Goal: Check status: Check status

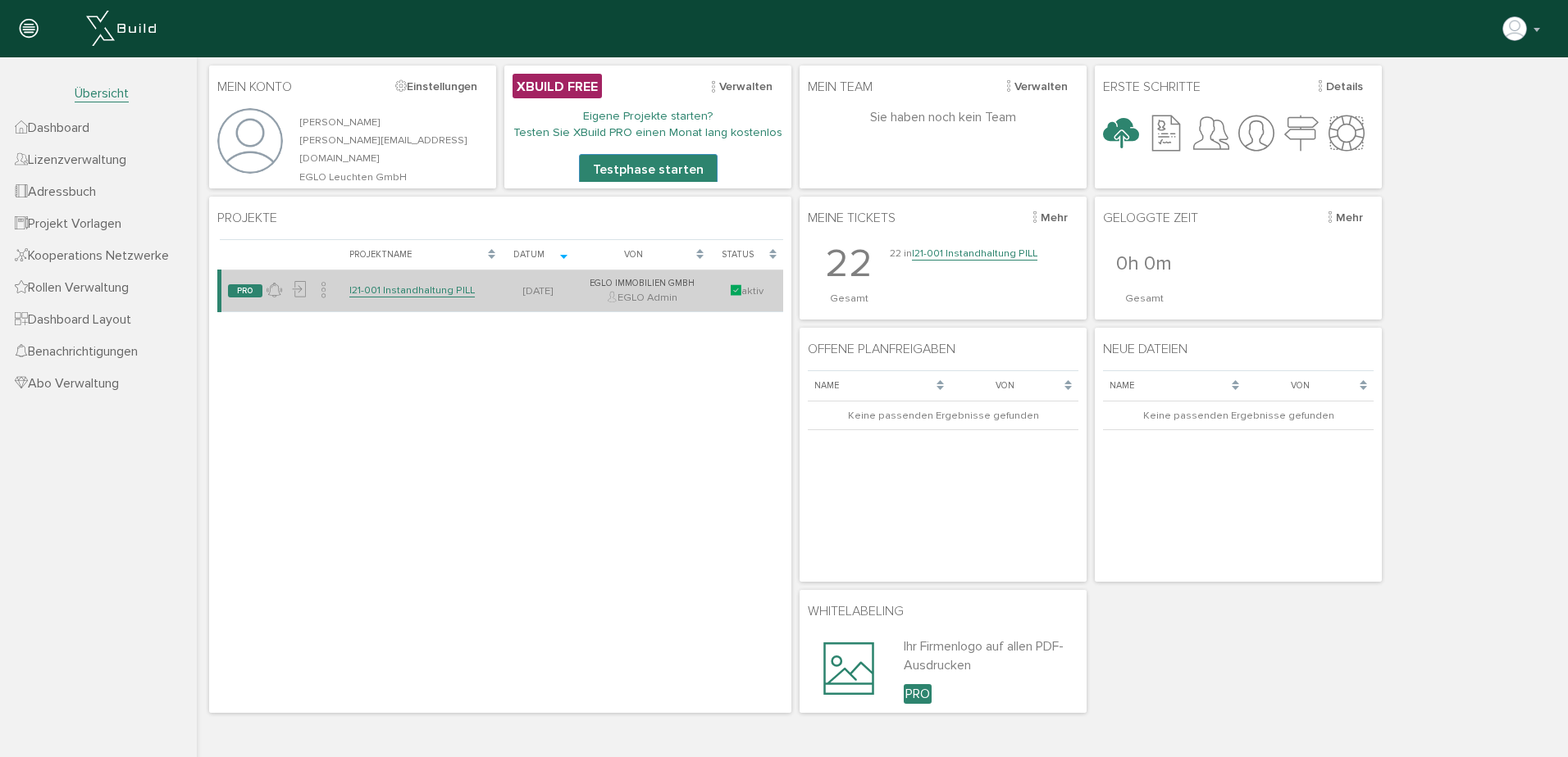
click at [428, 291] on link "I21-001 Instandhaltung PILL" at bounding box center [412, 290] width 126 height 14
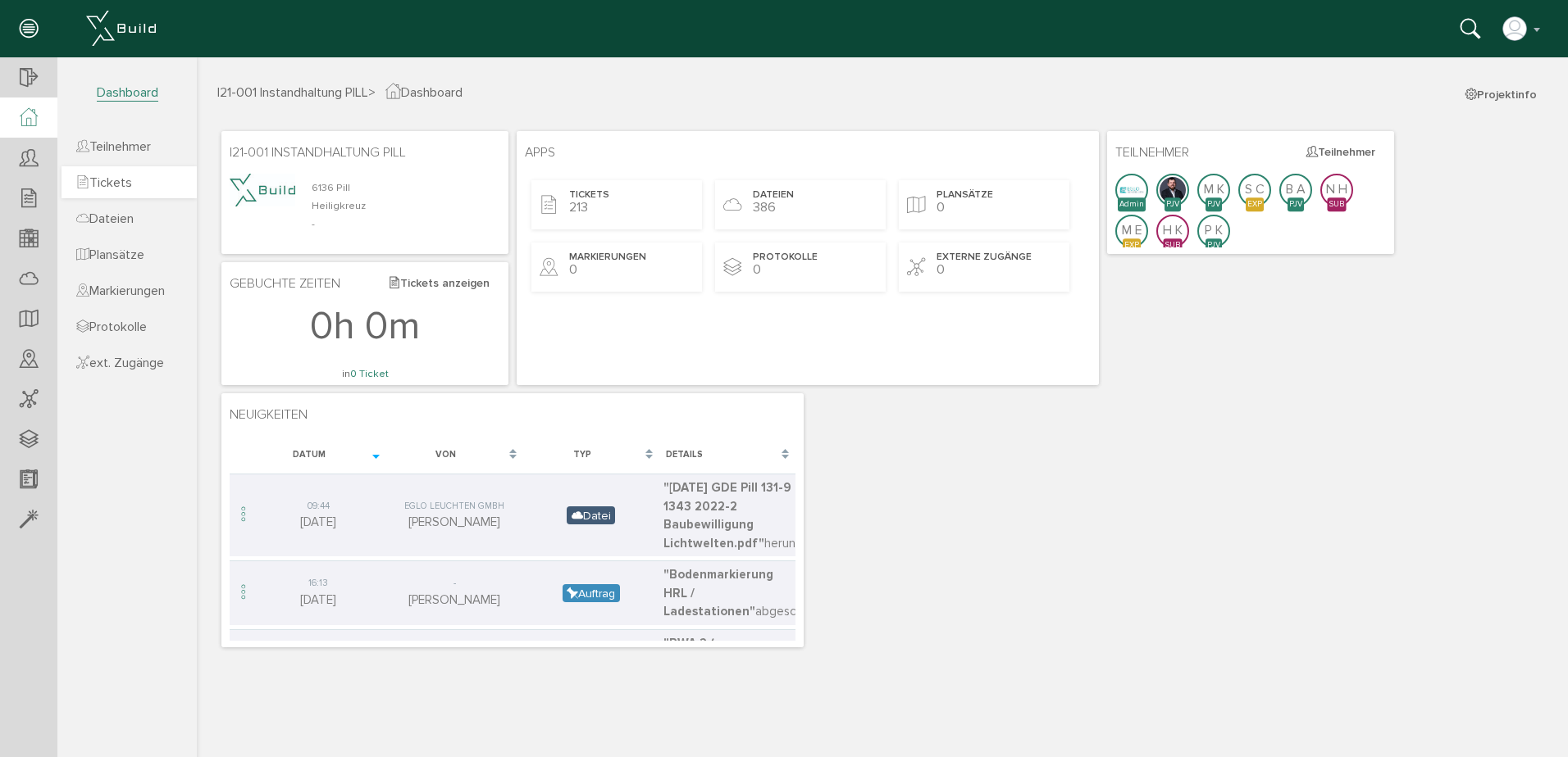
click at [123, 176] on span "Tickets" at bounding box center [104, 183] width 56 height 17
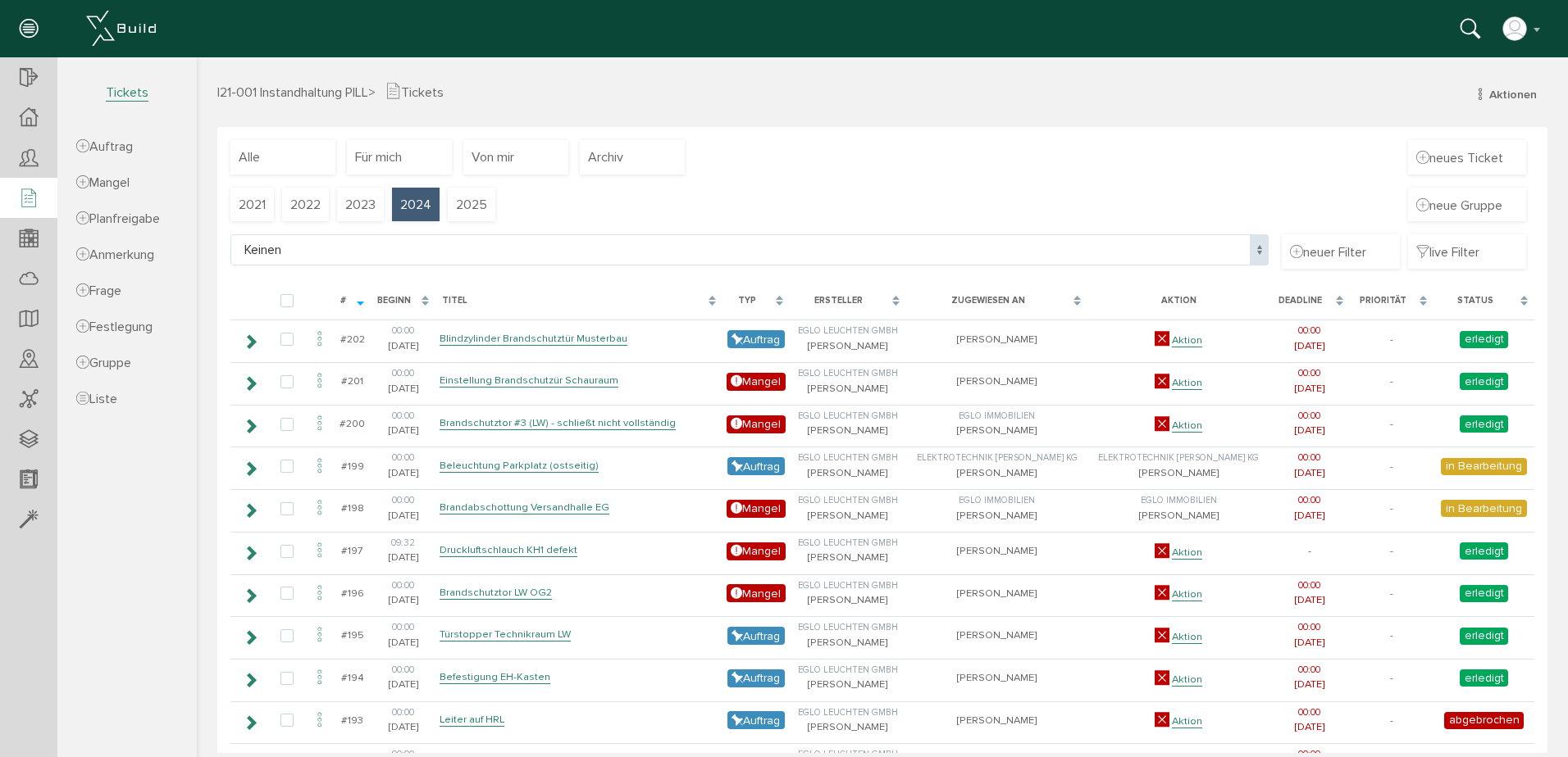
click at [413, 201] on span "2024" at bounding box center [415, 205] width 31 height 18
click at [376, 202] on span "2023" at bounding box center [360, 205] width 30 height 18
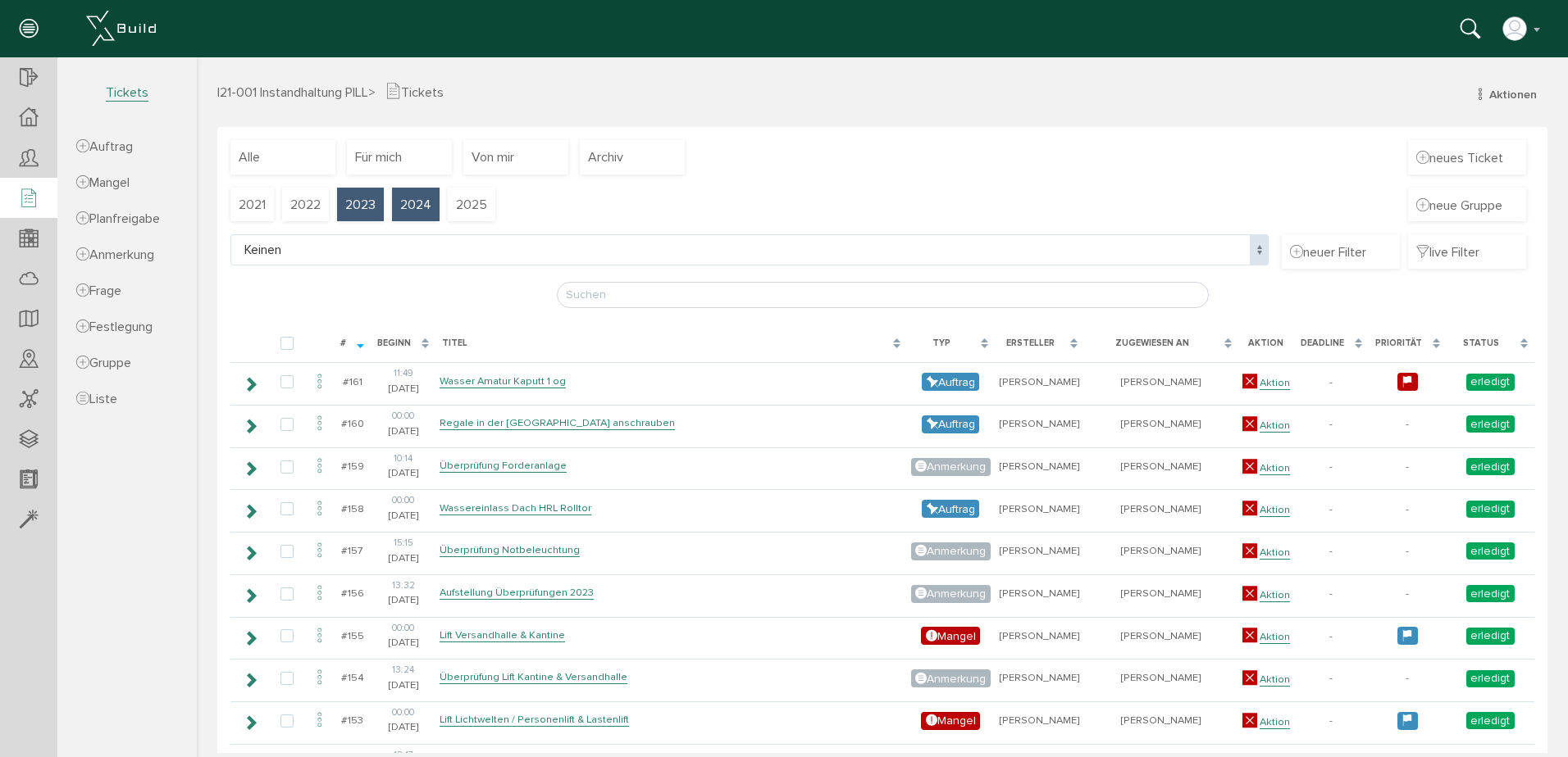
click at [419, 212] on span "2024" at bounding box center [415, 205] width 31 height 18
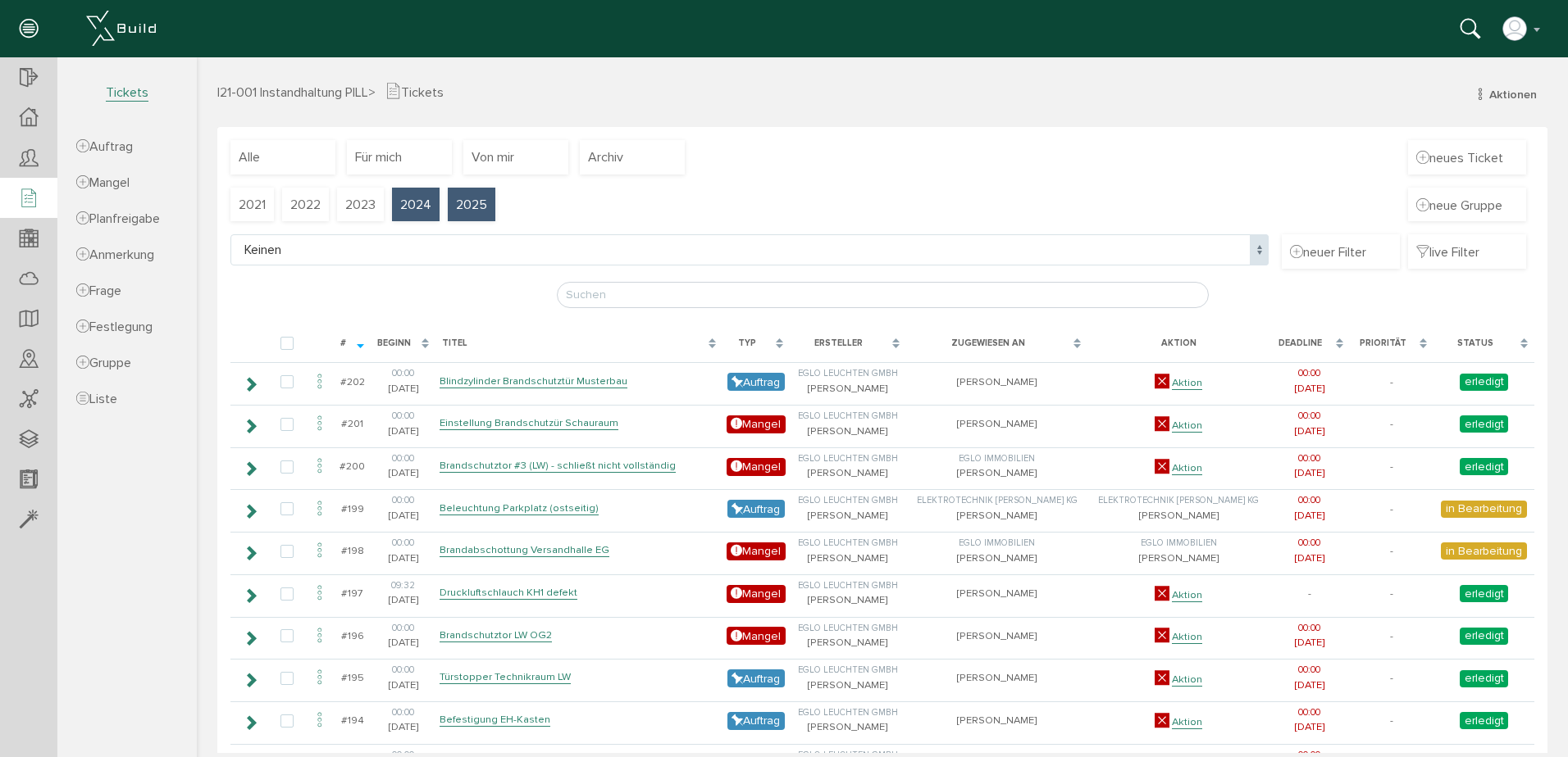
click at [483, 188] on div "2025" at bounding box center [472, 204] width 48 height 34
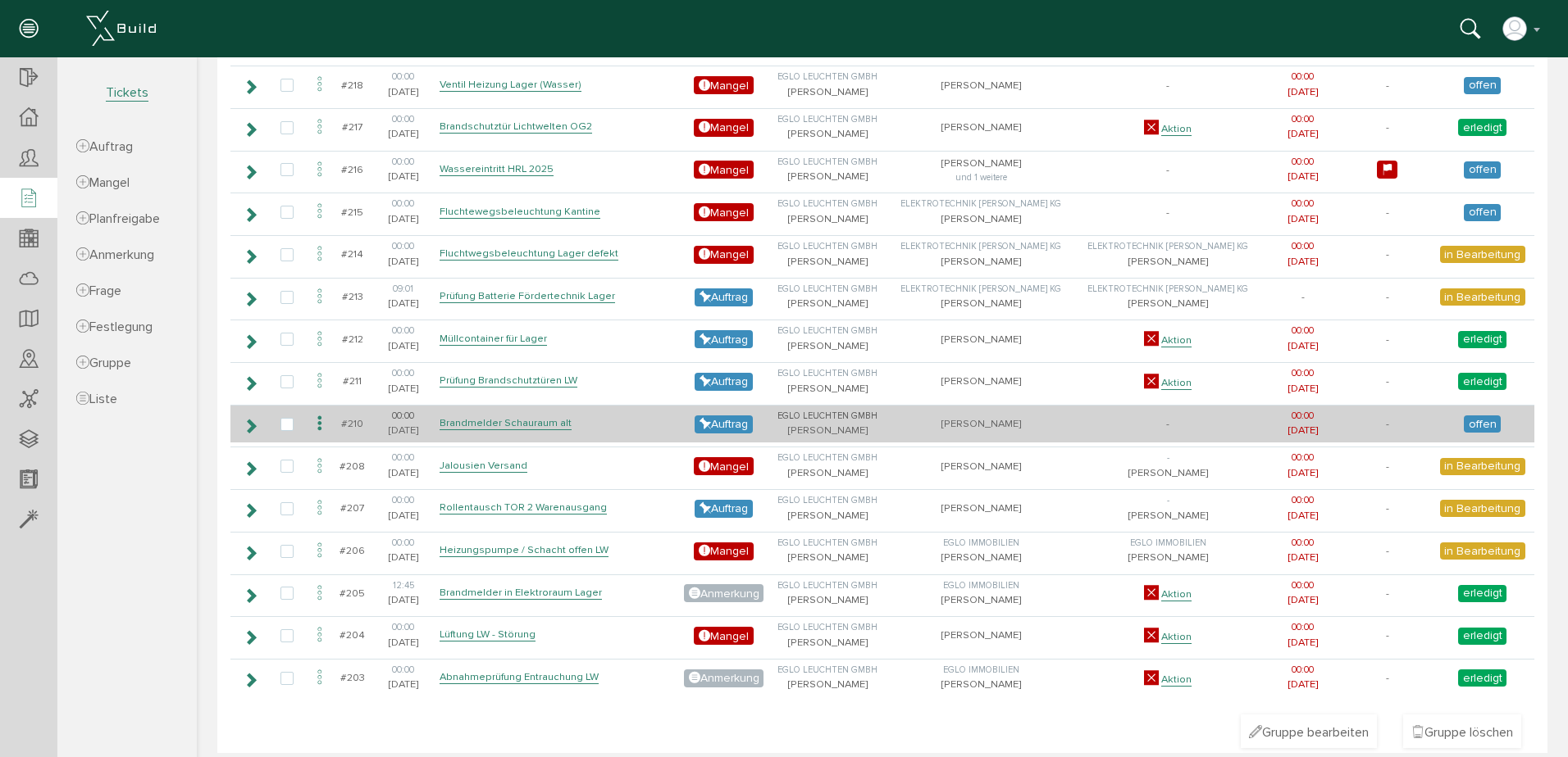
scroll to position [755, 0]
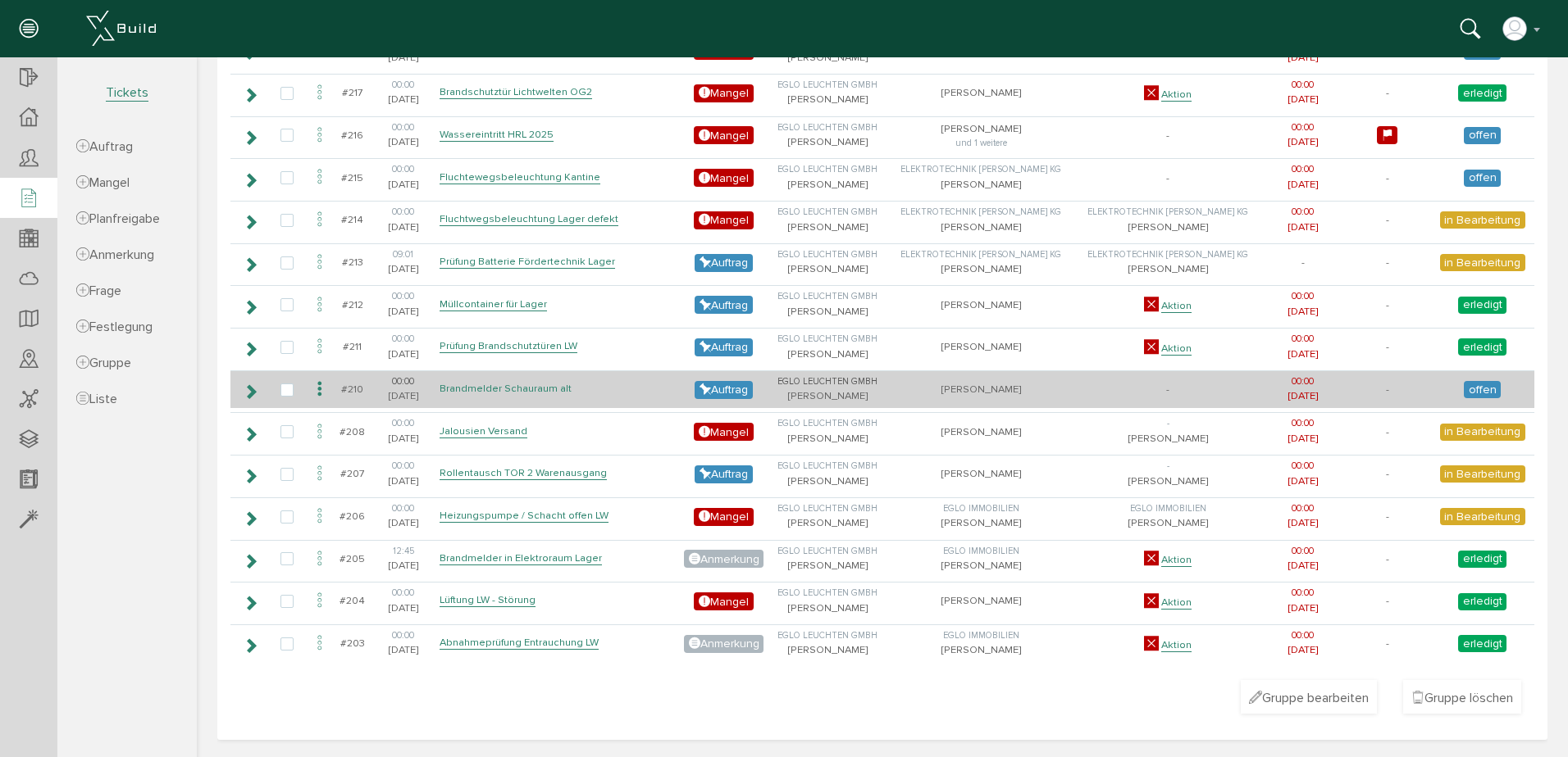
click at [485, 384] on link "Brandmelder Schauraum alt" at bounding box center [506, 389] width 132 height 14
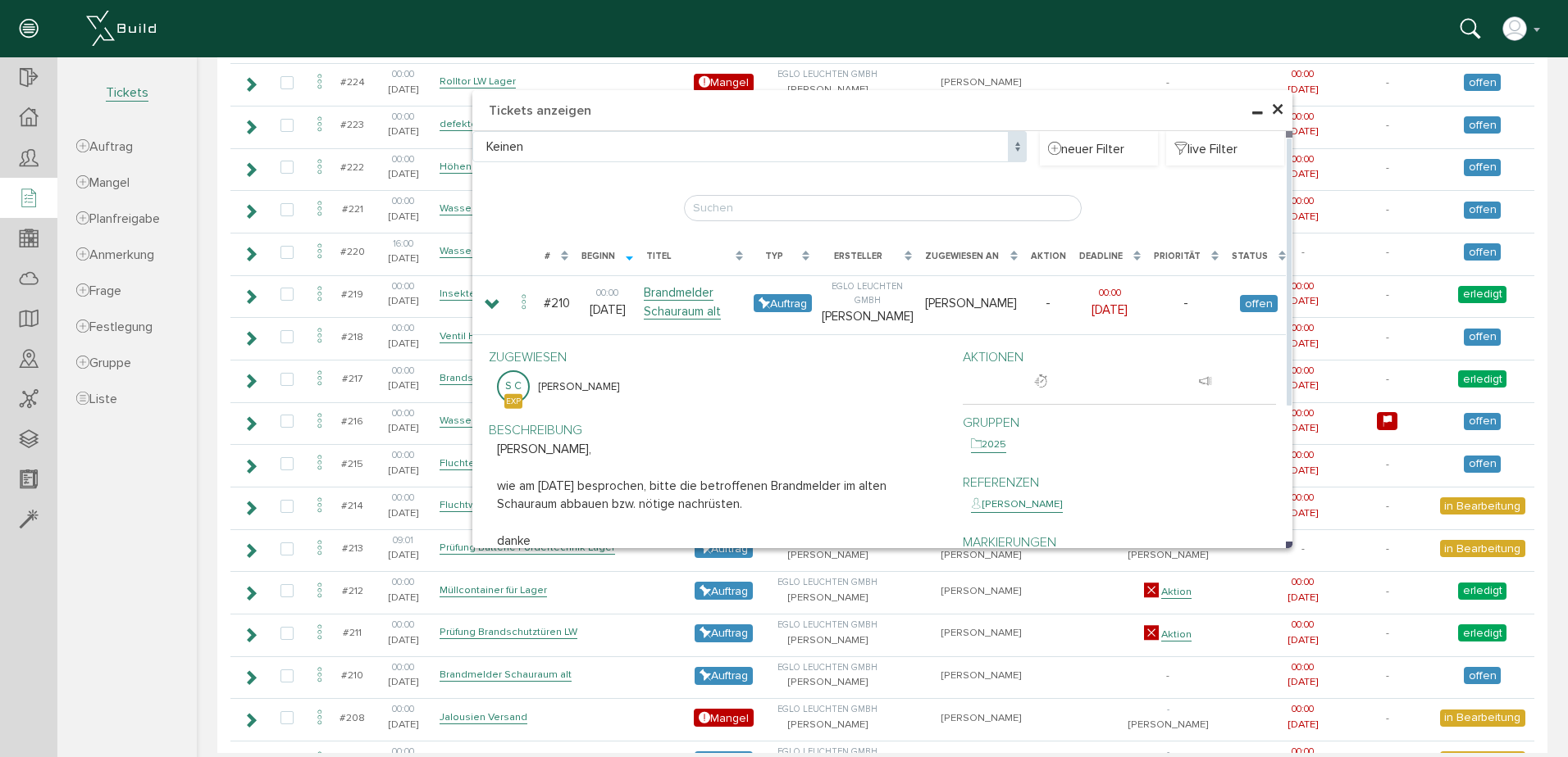
scroll to position [427, 0]
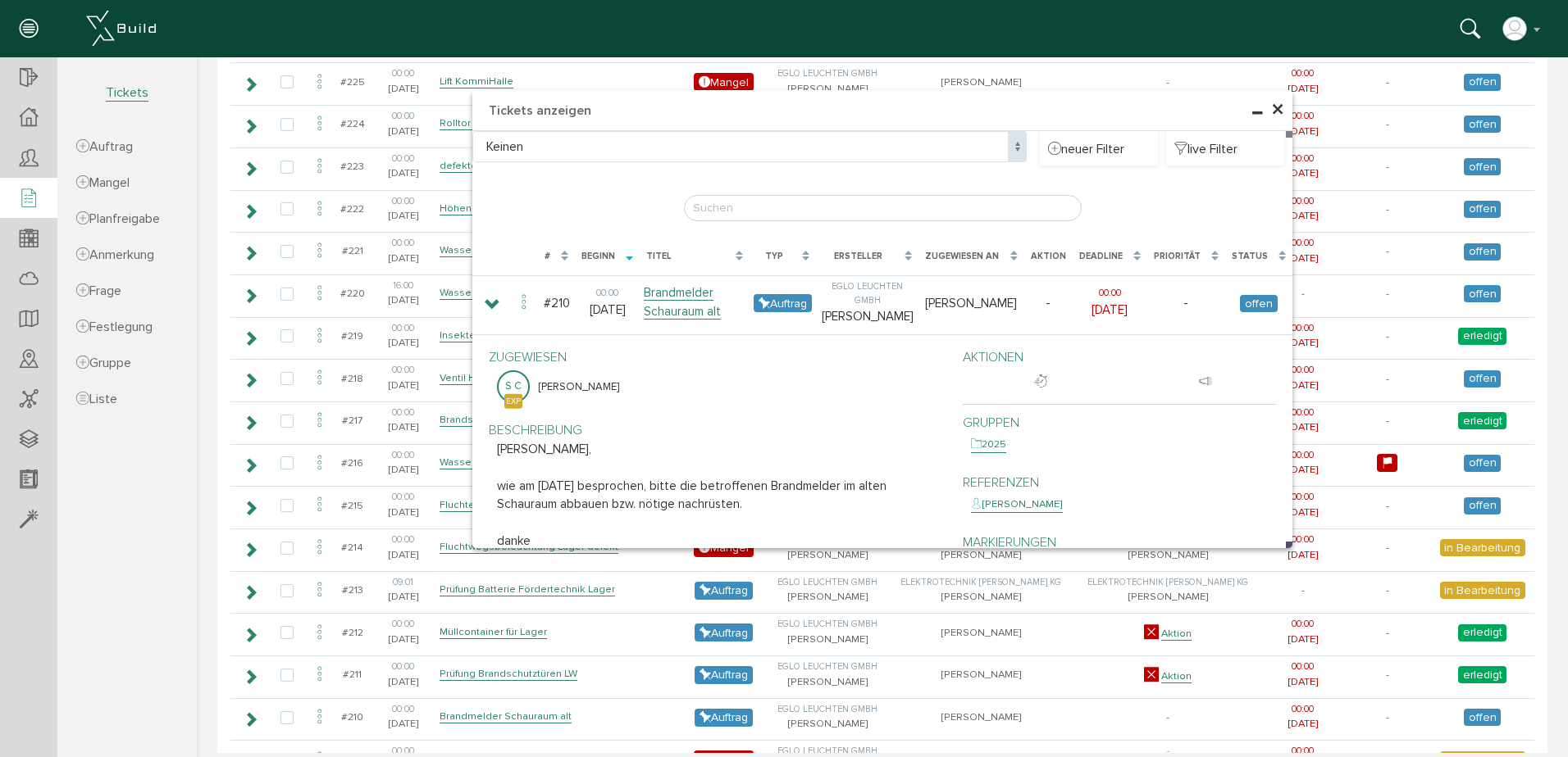
click at [1271, 111] on span "×" at bounding box center [1278, 110] width 13 height 32
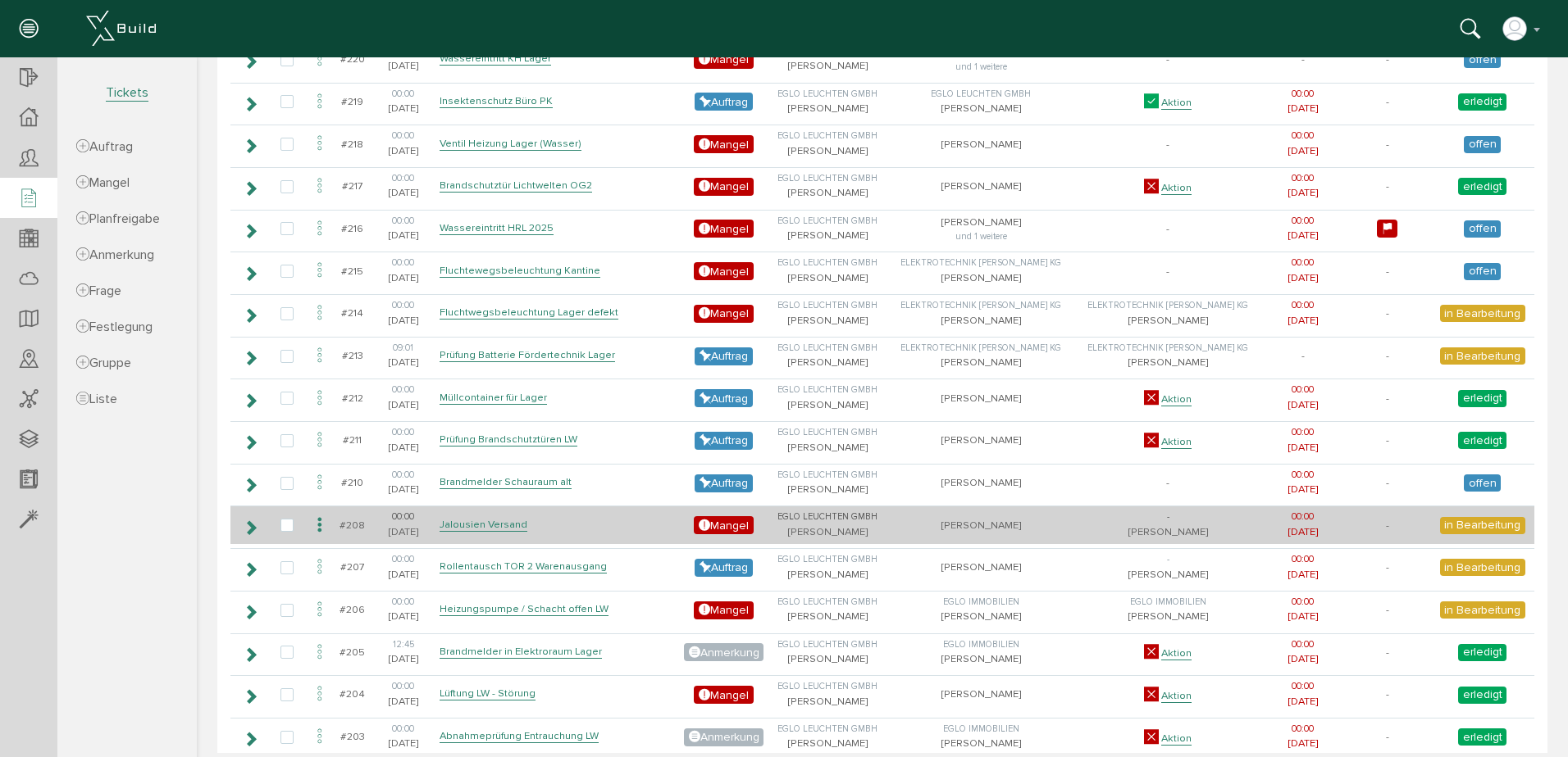
scroll to position [673, 0]
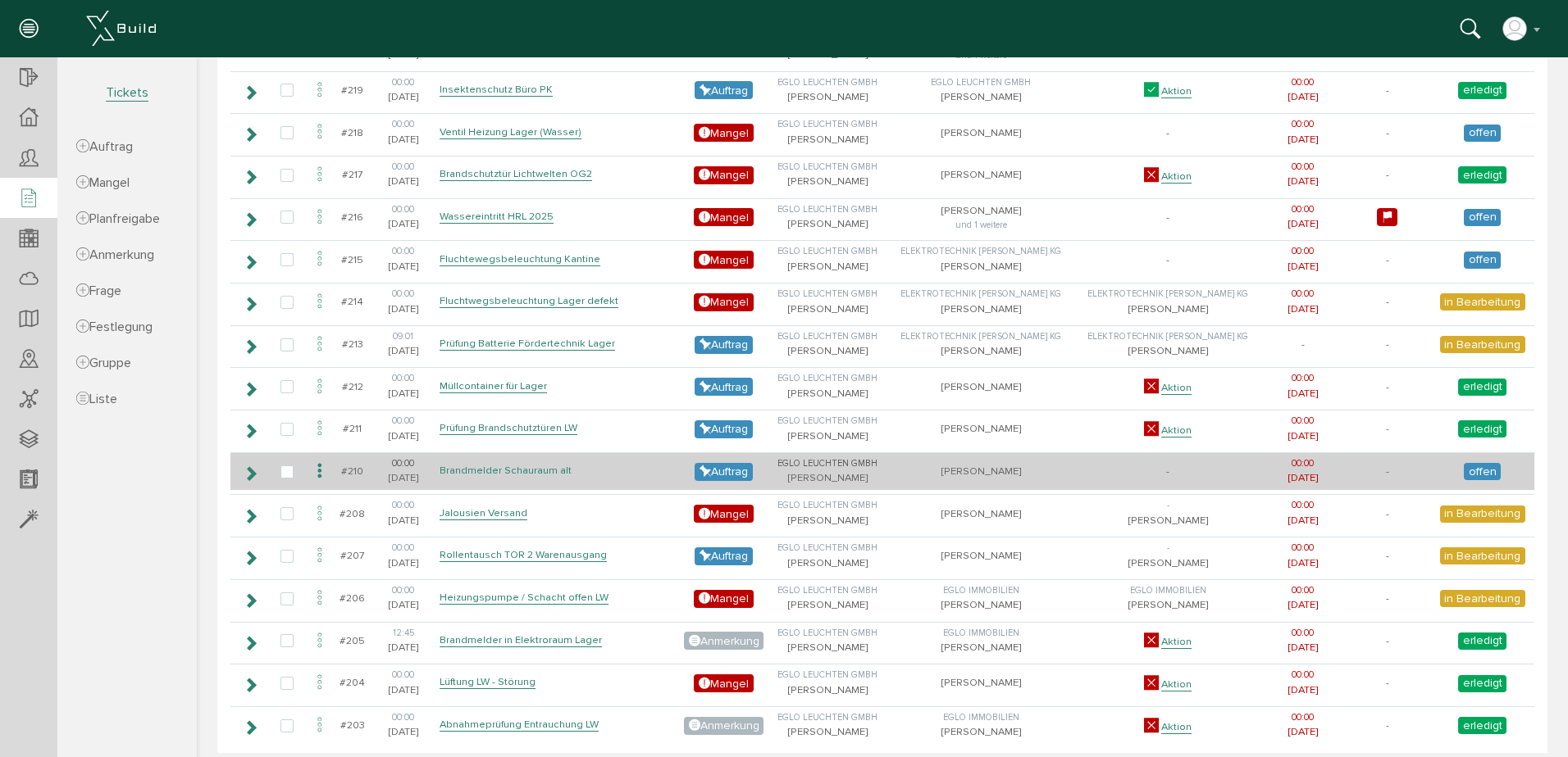
click at [501, 469] on link "Brandmelder Schauraum alt" at bounding box center [506, 470] width 132 height 14
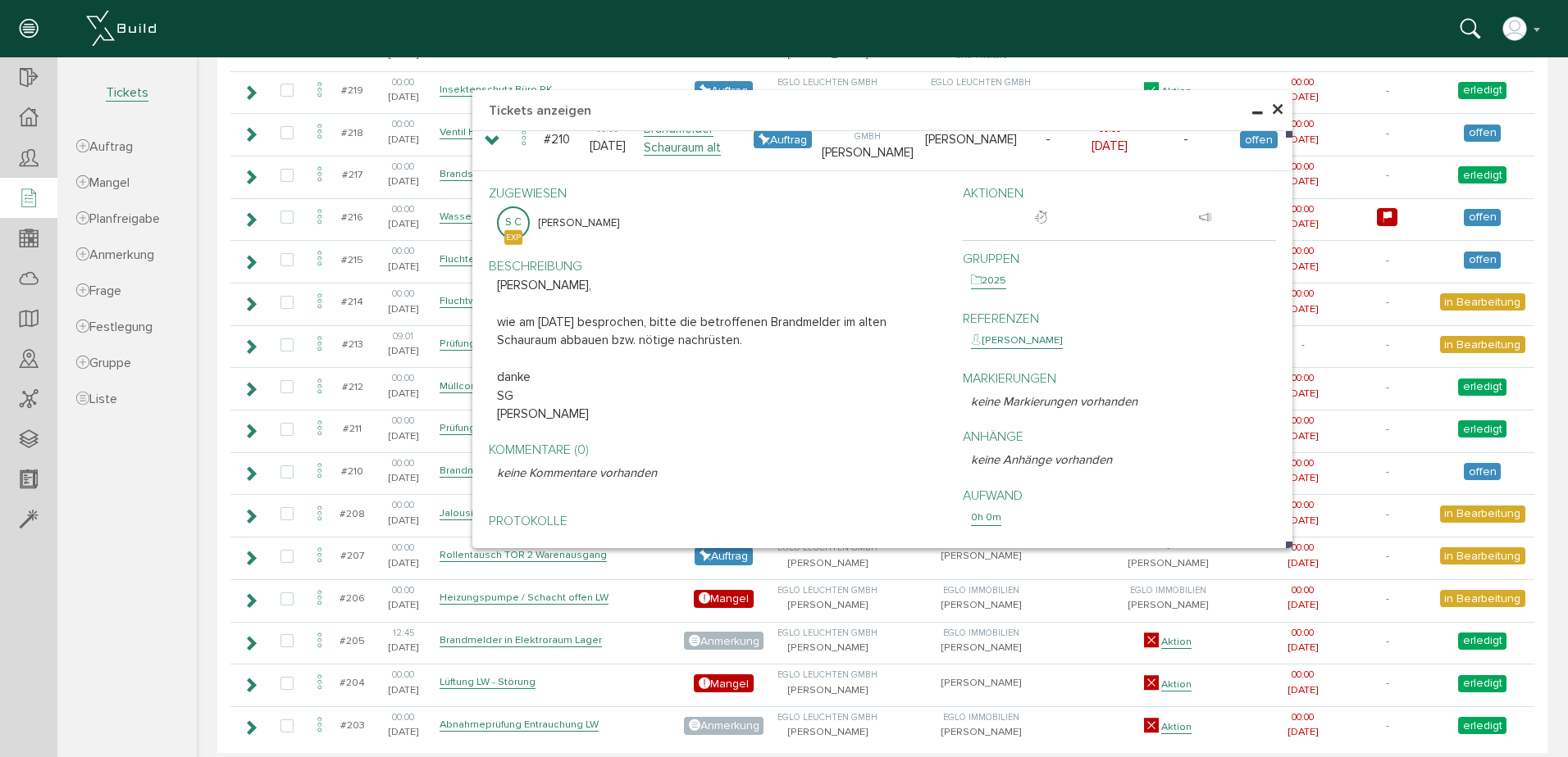
click at [1271, 105] on span "×" at bounding box center [1278, 110] width 13 height 32
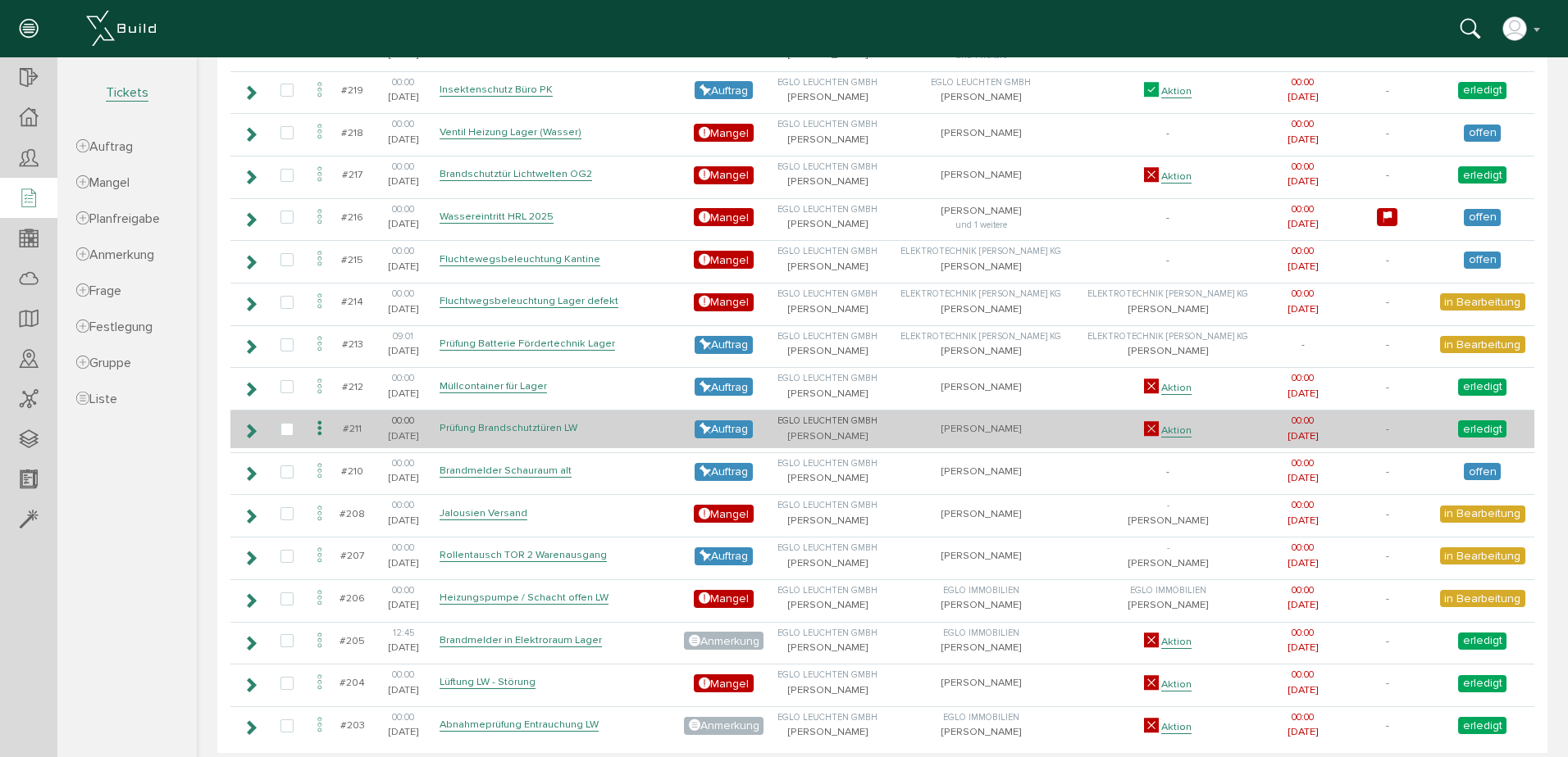
click at [548, 428] on link "Prüfung Brandschutztüren LW" at bounding box center [508, 428] width 138 height 14
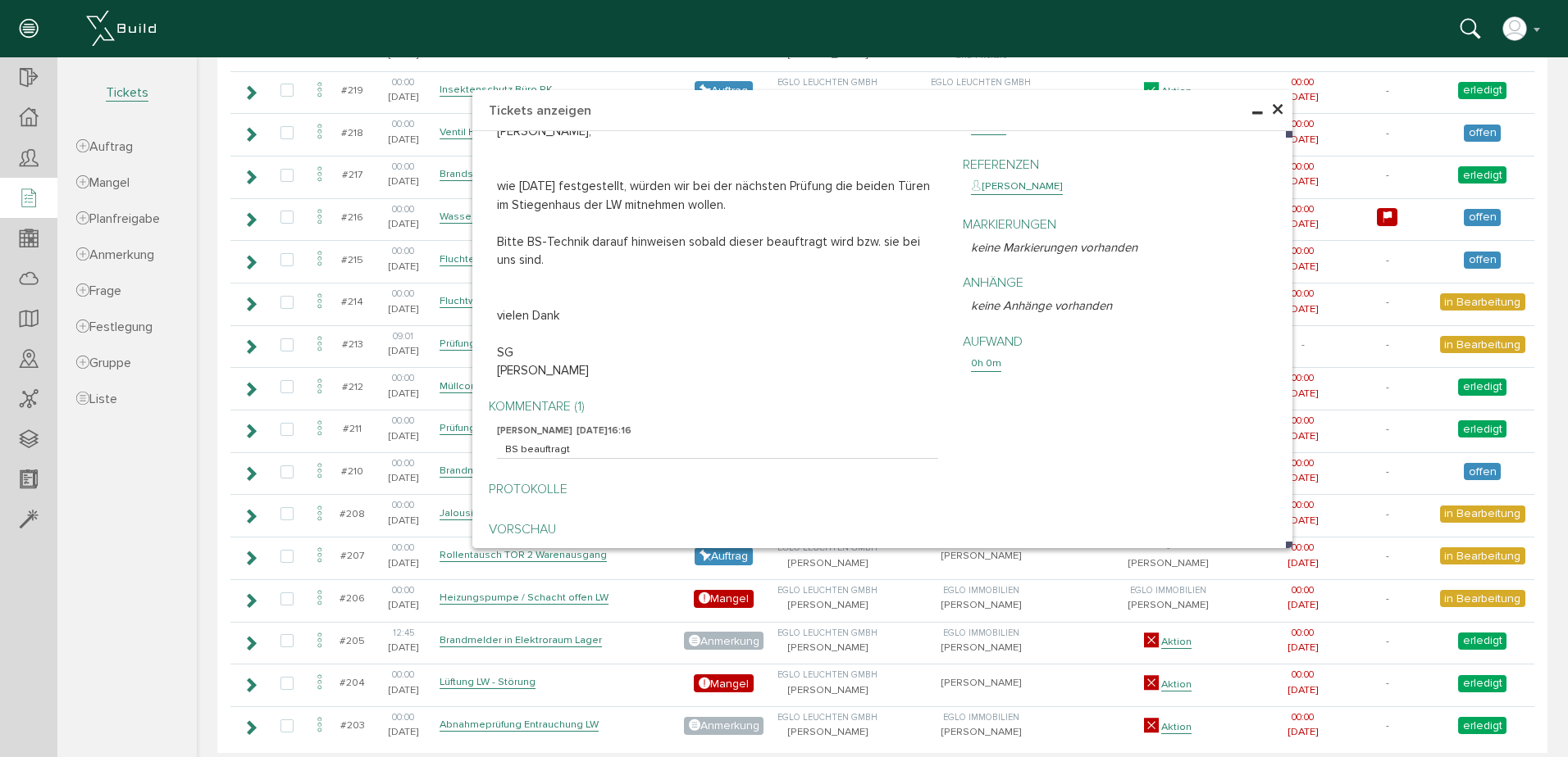
click at [1271, 104] on span "×" at bounding box center [1278, 110] width 13 height 32
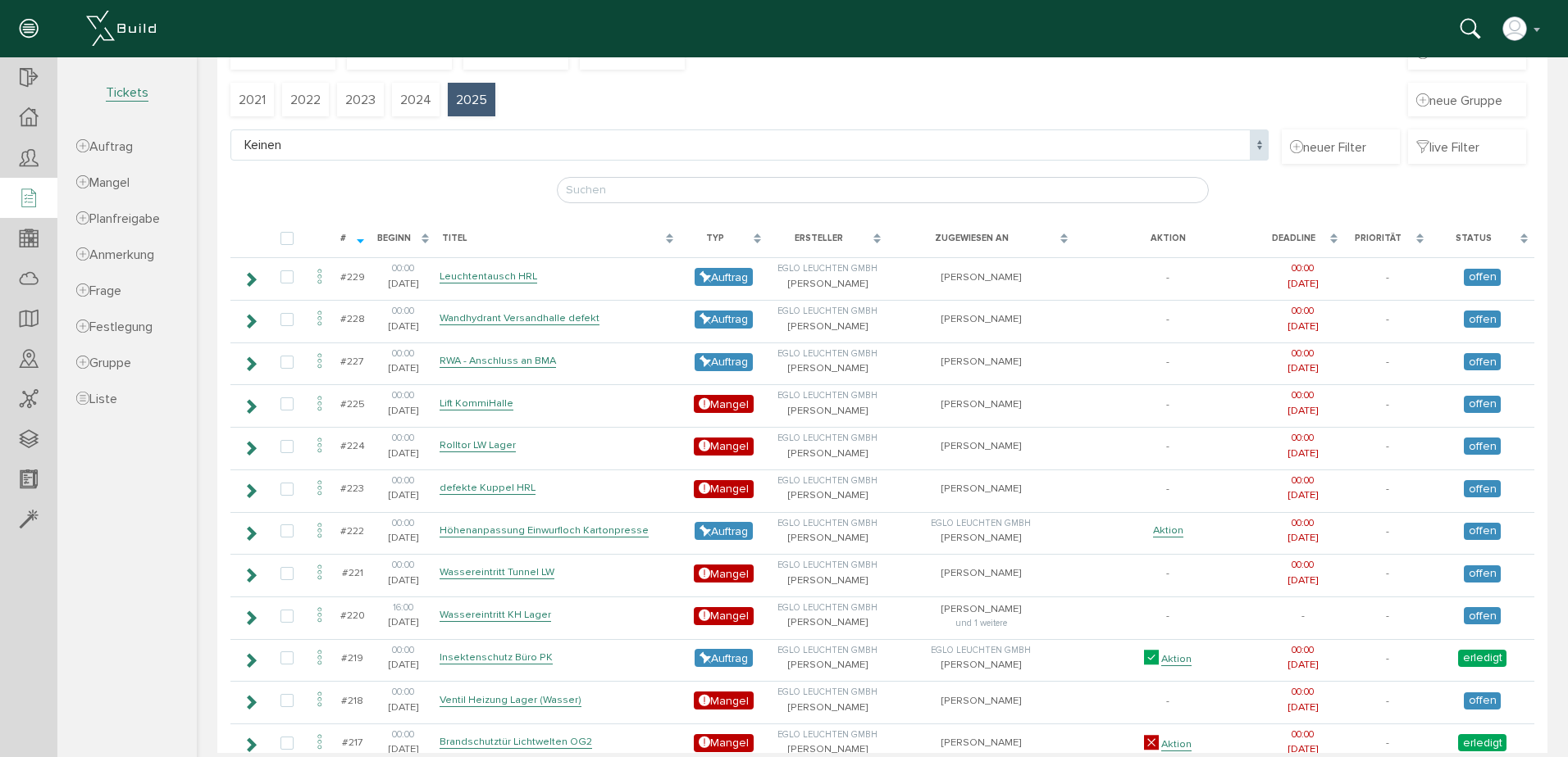
scroll to position [99, 0]
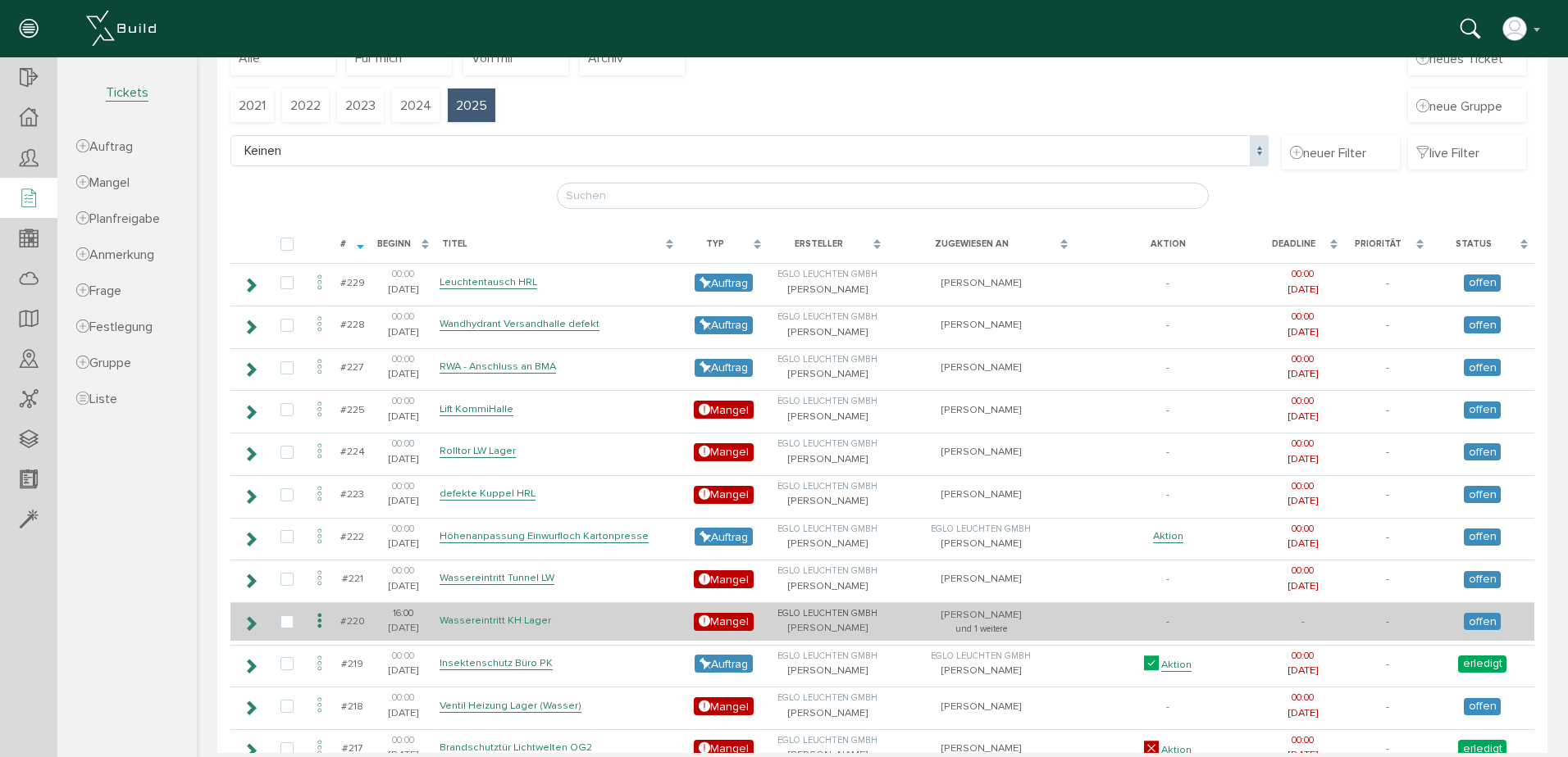
click at [519, 620] on link "Wassereintritt KH Lager" at bounding box center [494, 620] width 111 height 14
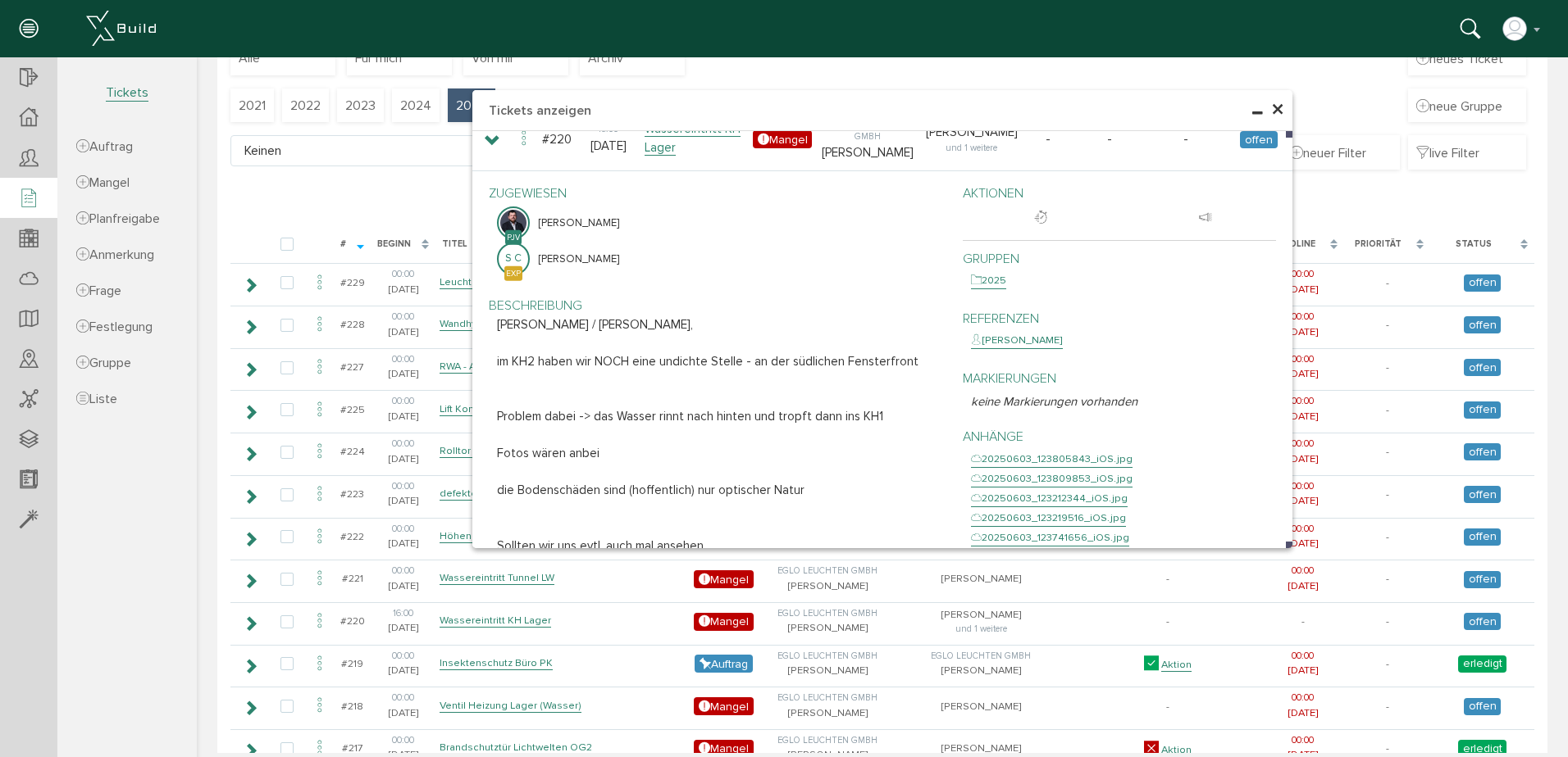
click at [1278, 110] on h4 "Tickets anzeigen" at bounding box center [882, 110] width 820 height 41
click at [1275, 108] on span "×" at bounding box center [1278, 110] width 13 height 32
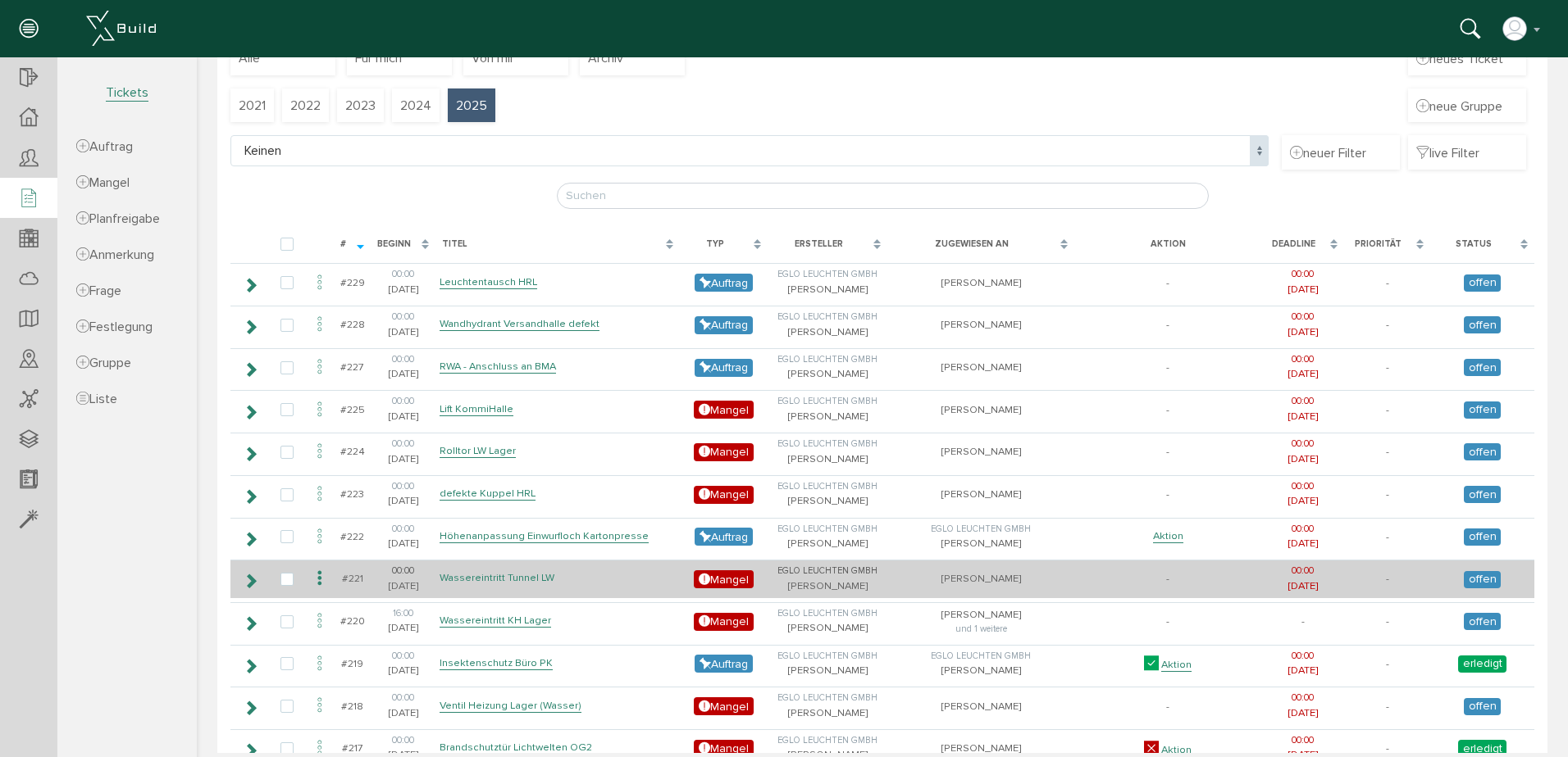
click at [485, 578] on link "Wassereintritt Tunnel LW" at bounding box center [496, 578] width 115 height 14
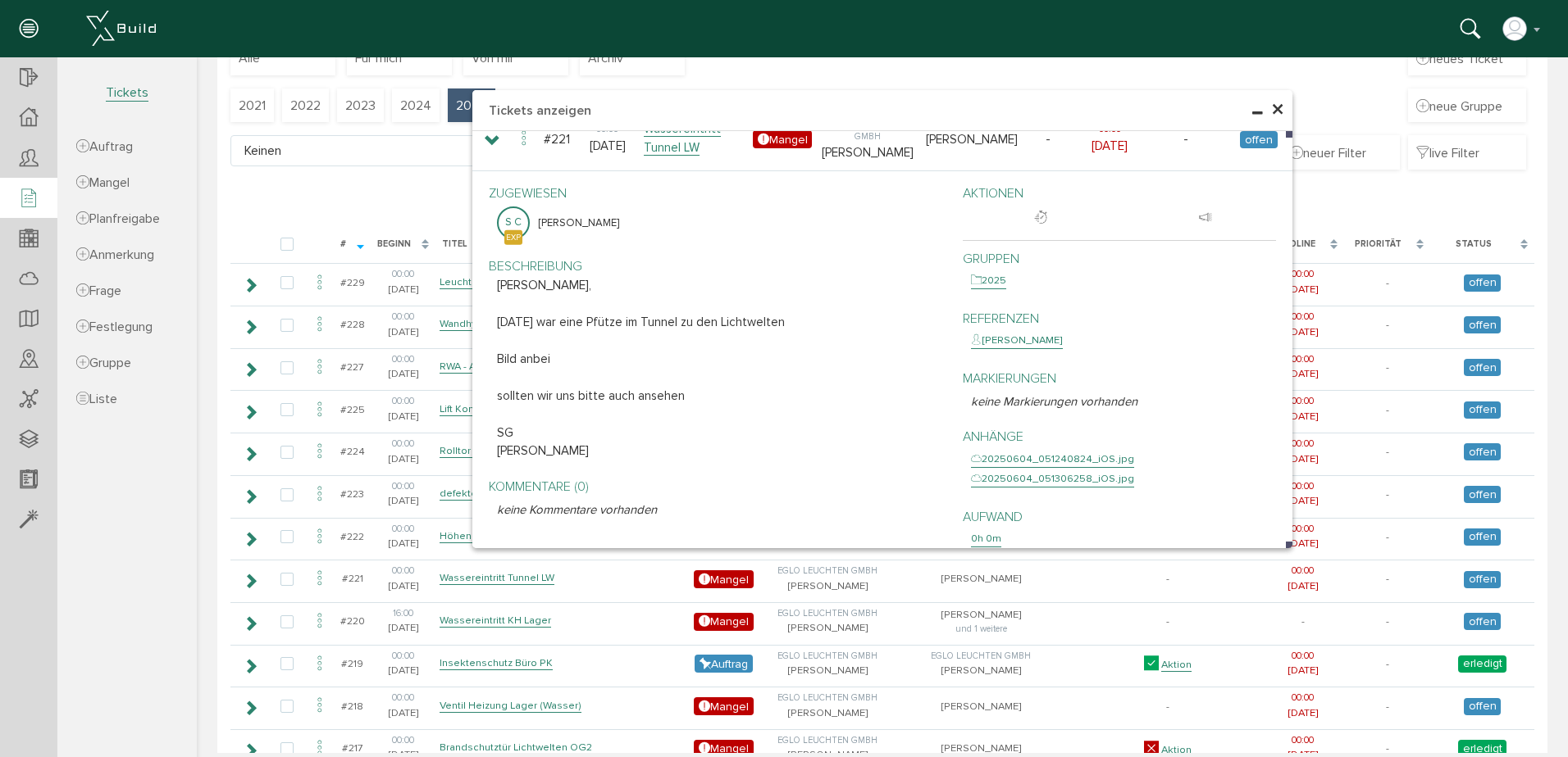
click at [1273, 107] on span "×" at bounding box center [1278, 110] width 13 height 32
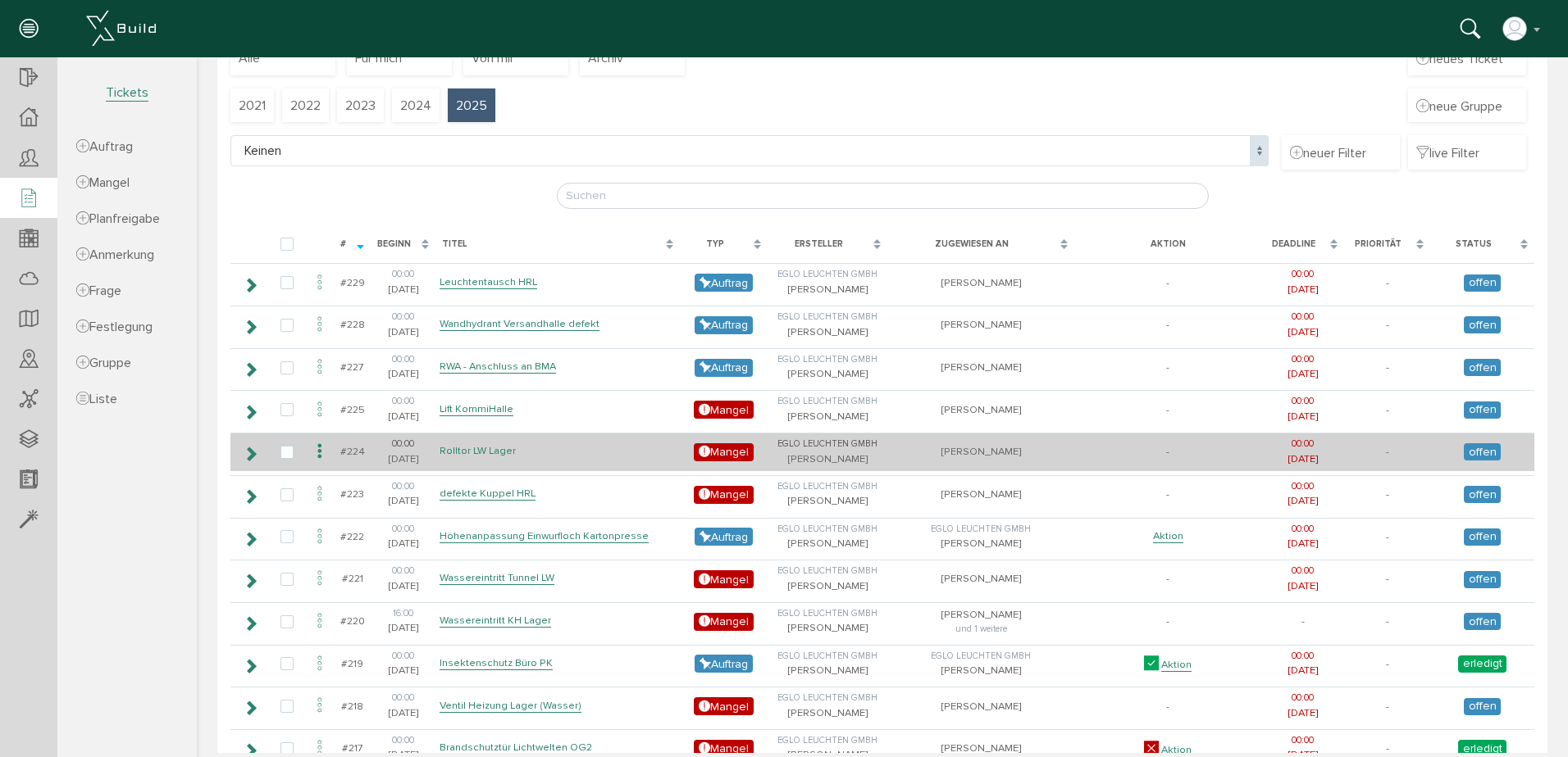
click at [465, 451] on link "Rolltor LW Lager" at bounding box center [477, 451] width 76 height 14
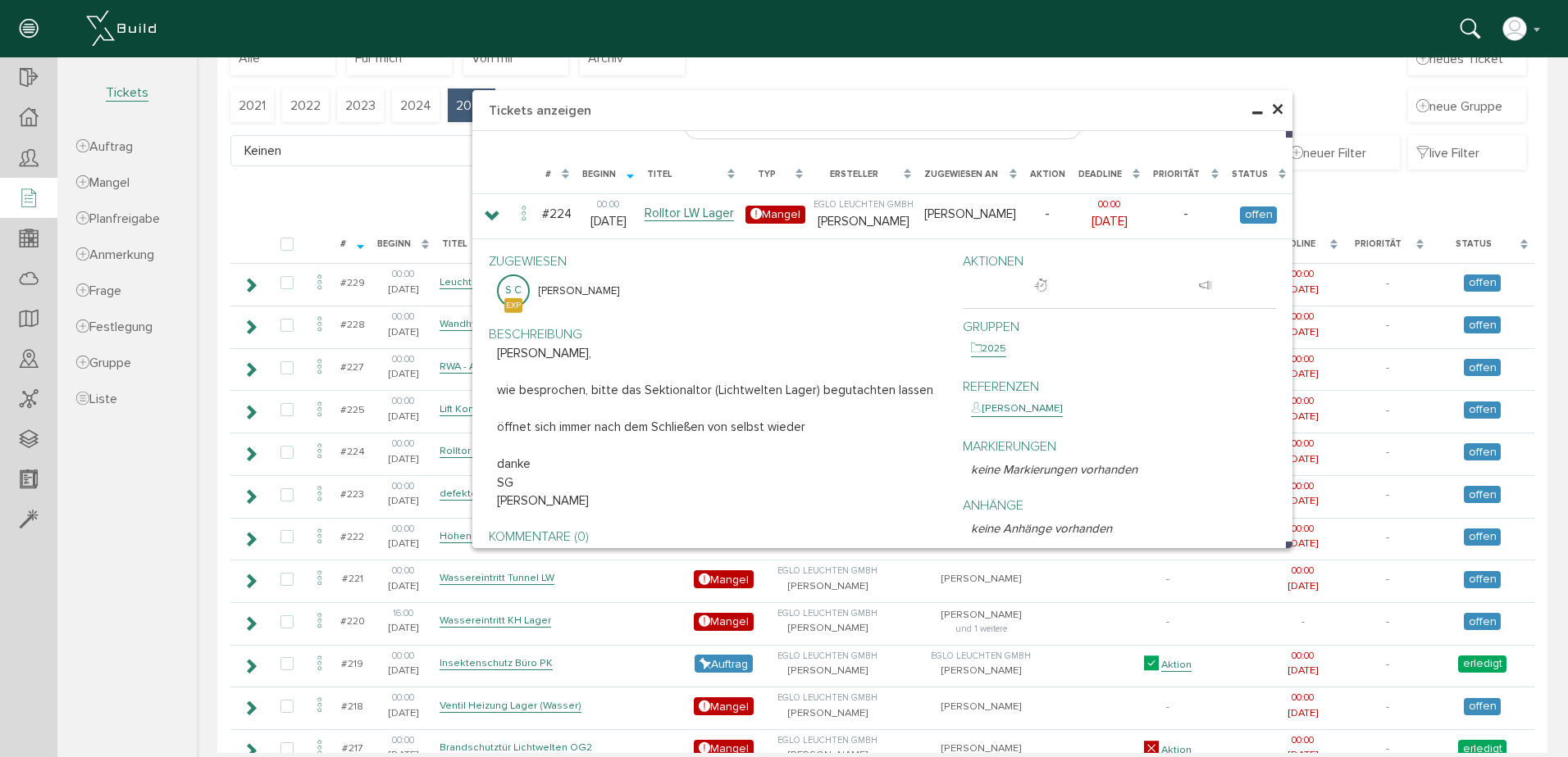
click at [1271, 109] on span "×" at bounding box center [1278, 110] width 13 height 32
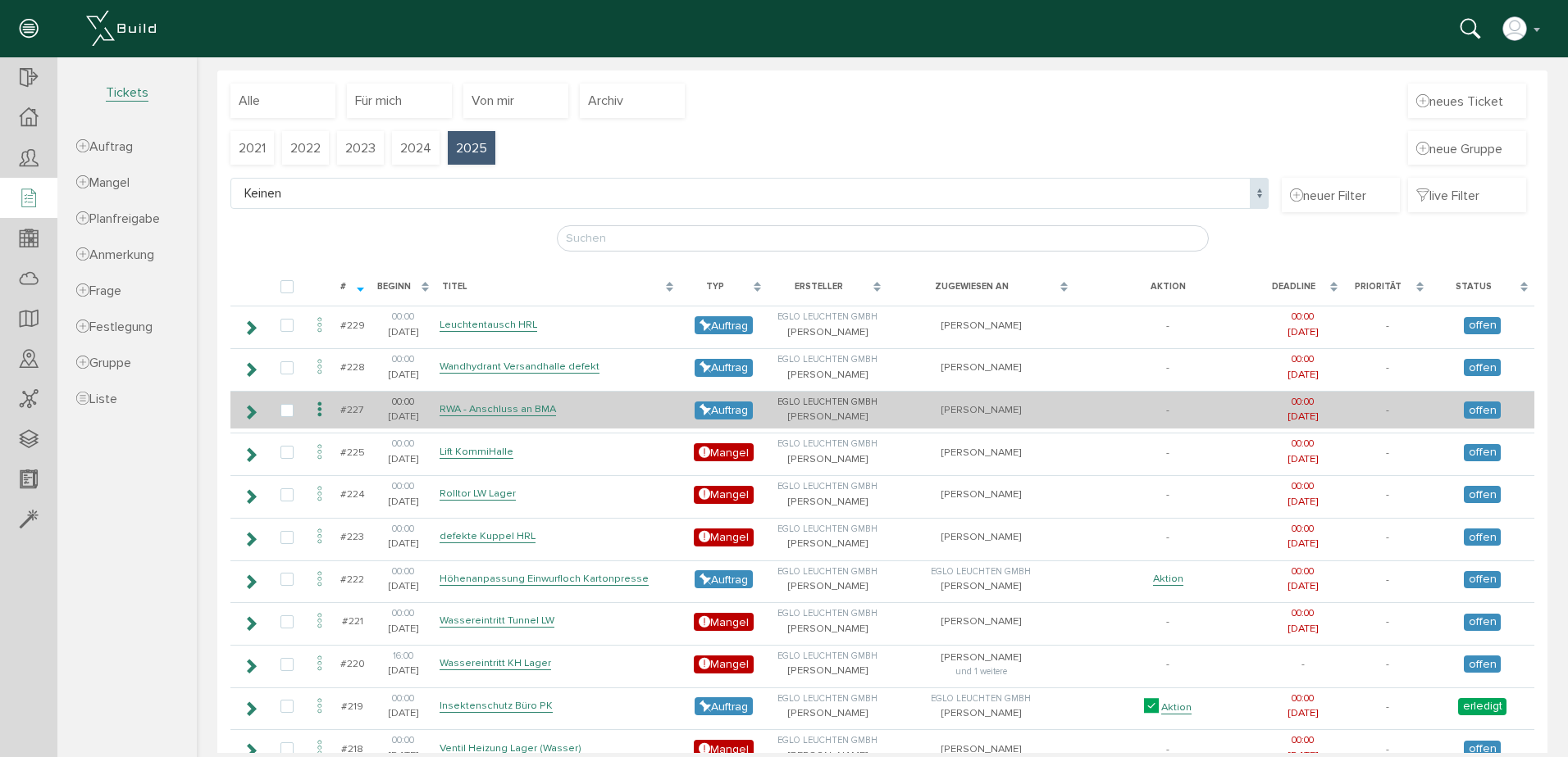
scroll to position [17, 0]
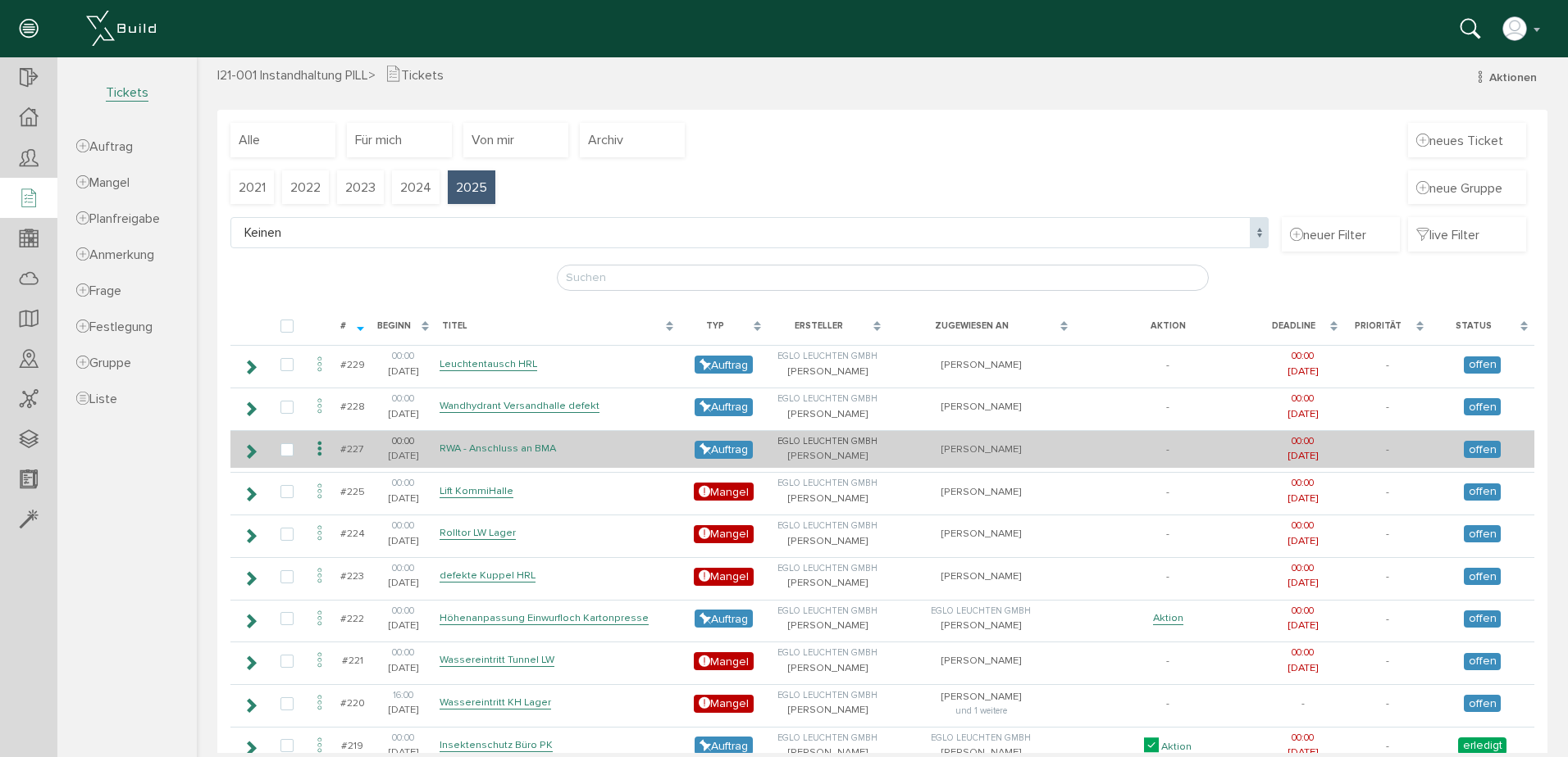
click at [504, 448] on link "RWA - Anschluss an BMA" at bounding box center [497, 448] width 117 height 14
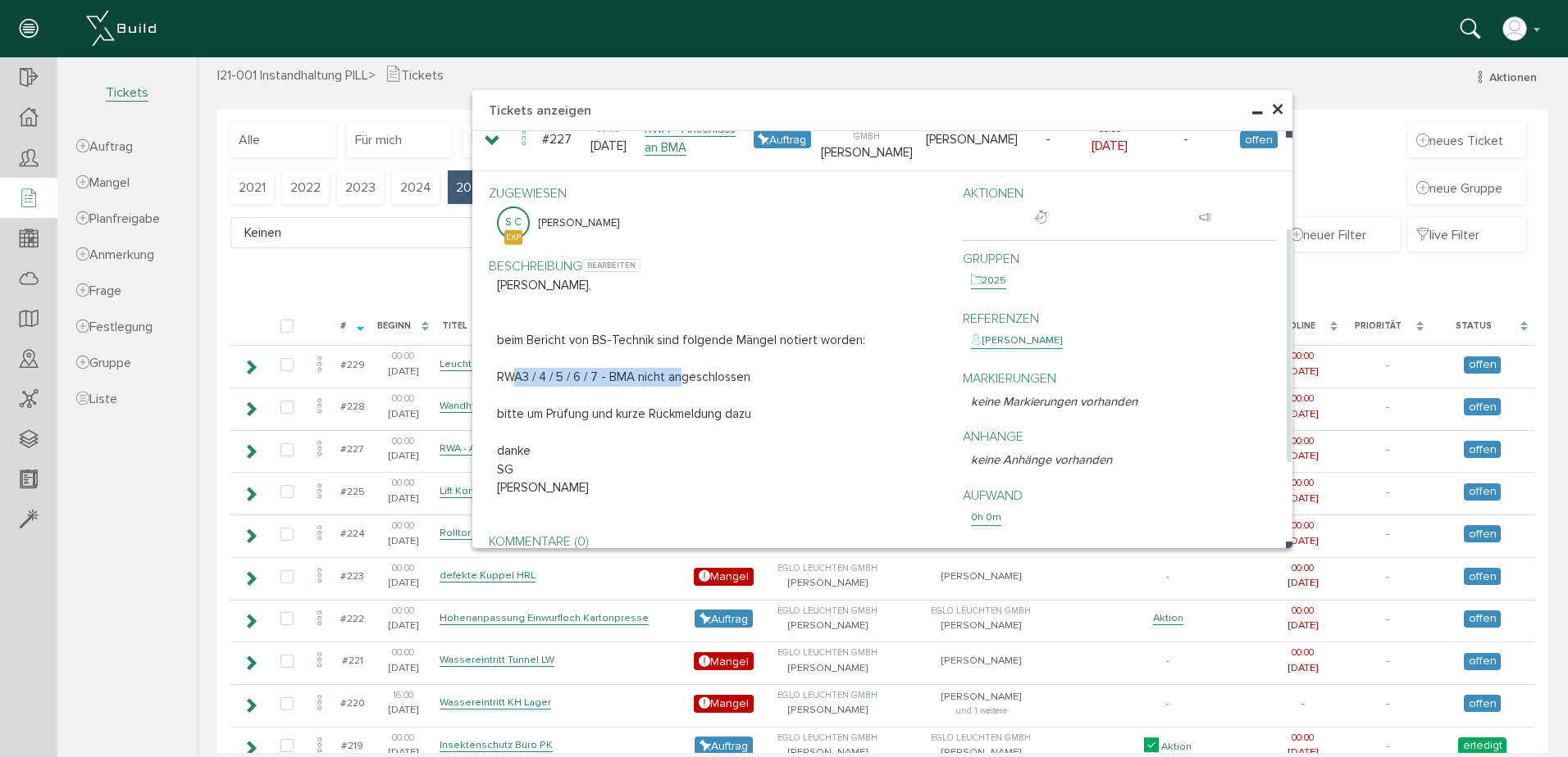
drag, startPoint x: 506, startPoint y: 377, endPoint x: 675, endPoint y: 378, distance: 169.0
click at [675, 378] on p "RWA3 / 4 / 5 / 6 / 7 - BMA nicht angeschlossen" at bounding box center [718, 378] width 441 height 19
drag, startPoint x: 675, startPoint y: 378, endPoint x: 608, endPoint y: 406, distance: 72.6
click at [608, 406] on p "bitte um Prüfung und kurze Rückmeldung dazu" at bounding box center [718, 414] width 441 height 19
click at [1274, 107] on span "×" at bounding box center [1278, 110] width 13 height 32
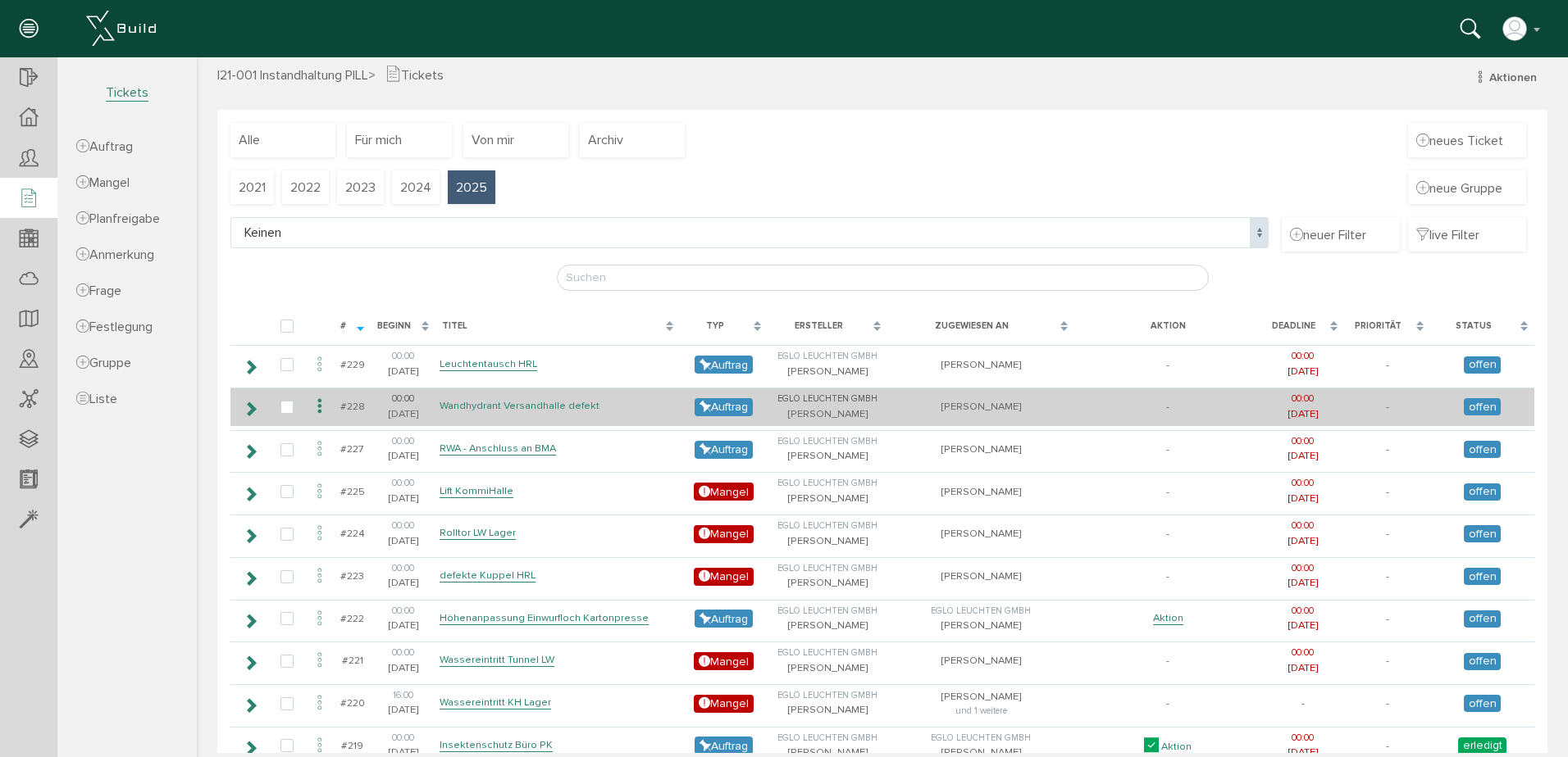
click at [560, 408] on link "Wandhydrant Versandhalle defekt" at bounding box center [519, 406] width 160 height 14
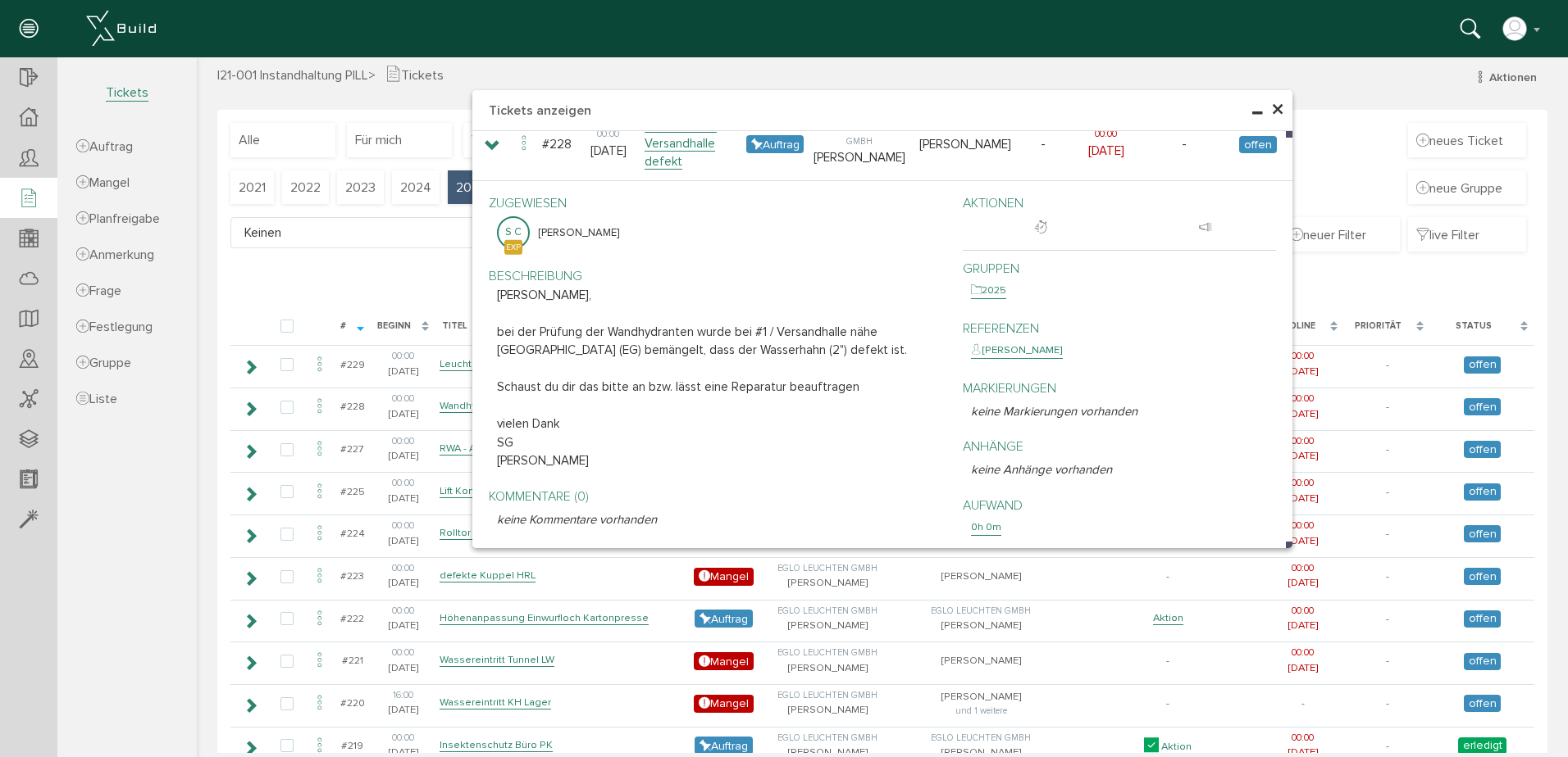
click at [1275, 109] on span "×" at bounding box center [1278, 110] width 13 height 32
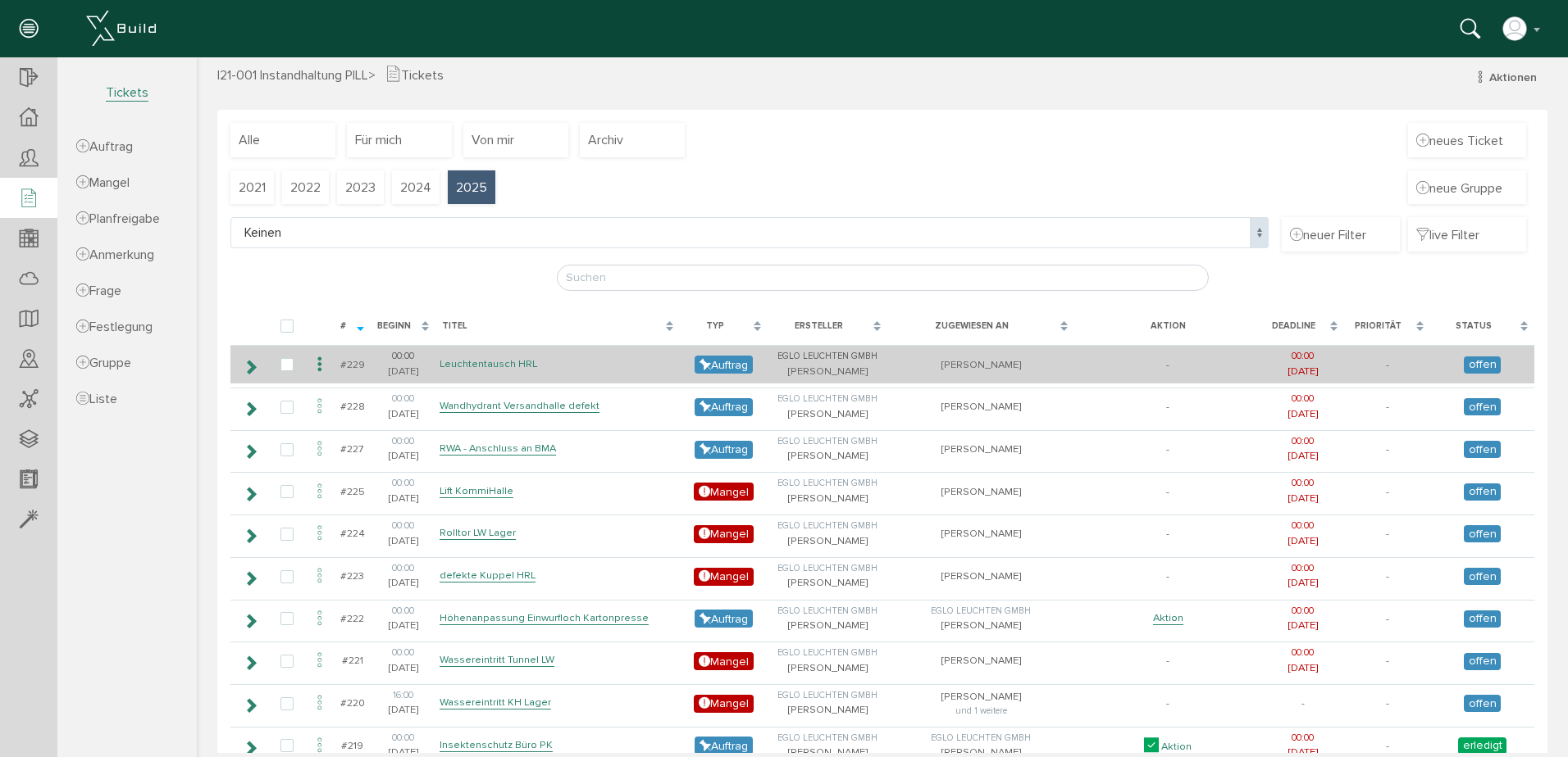
click at [514, 362] on link "Leuchtentausch HRL" at bounding box center [488, 364] width 97 height 14
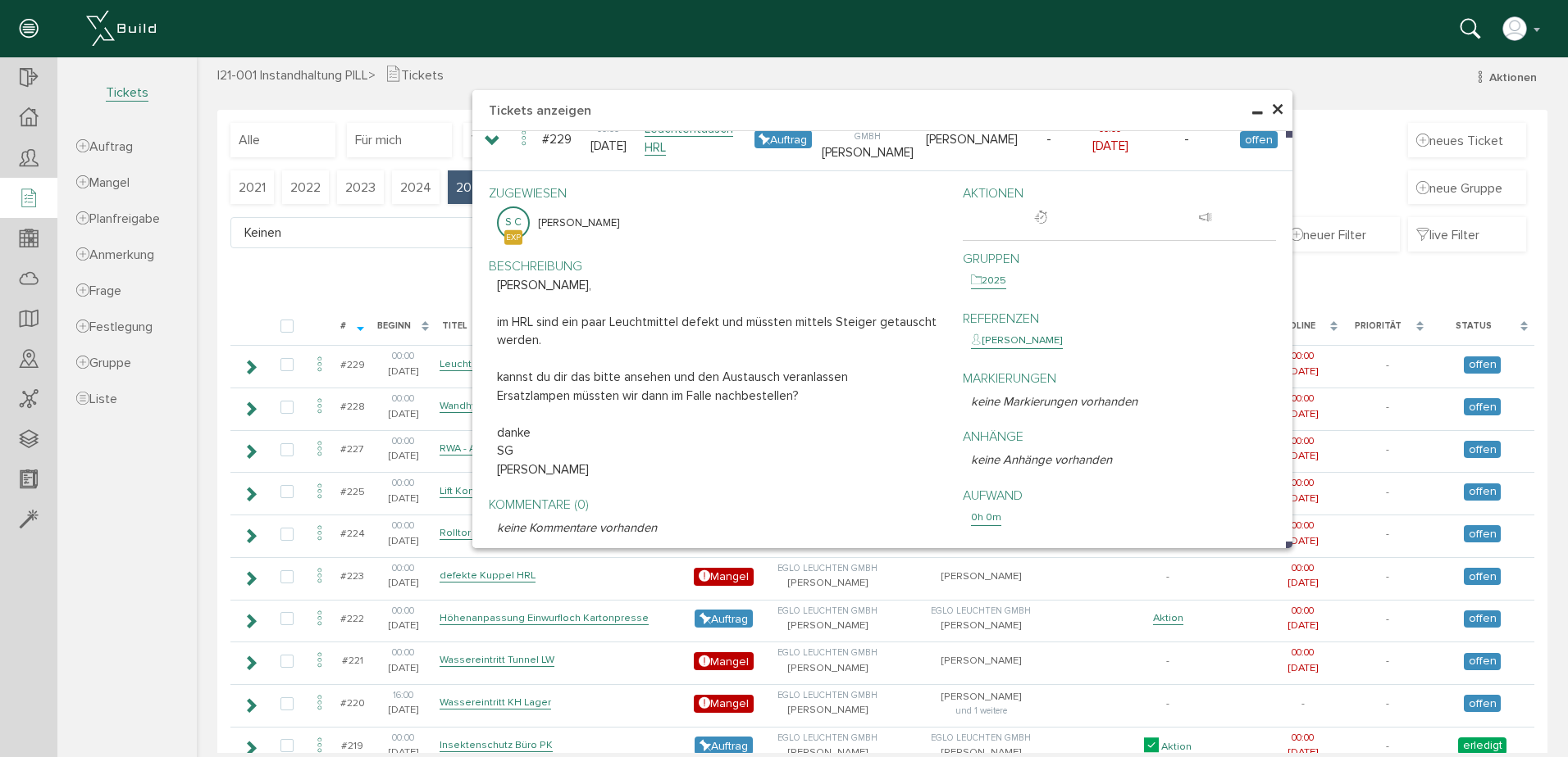
click at [1274, 102] on span "×" at bounding box center [1278, 110] width 13 height 32
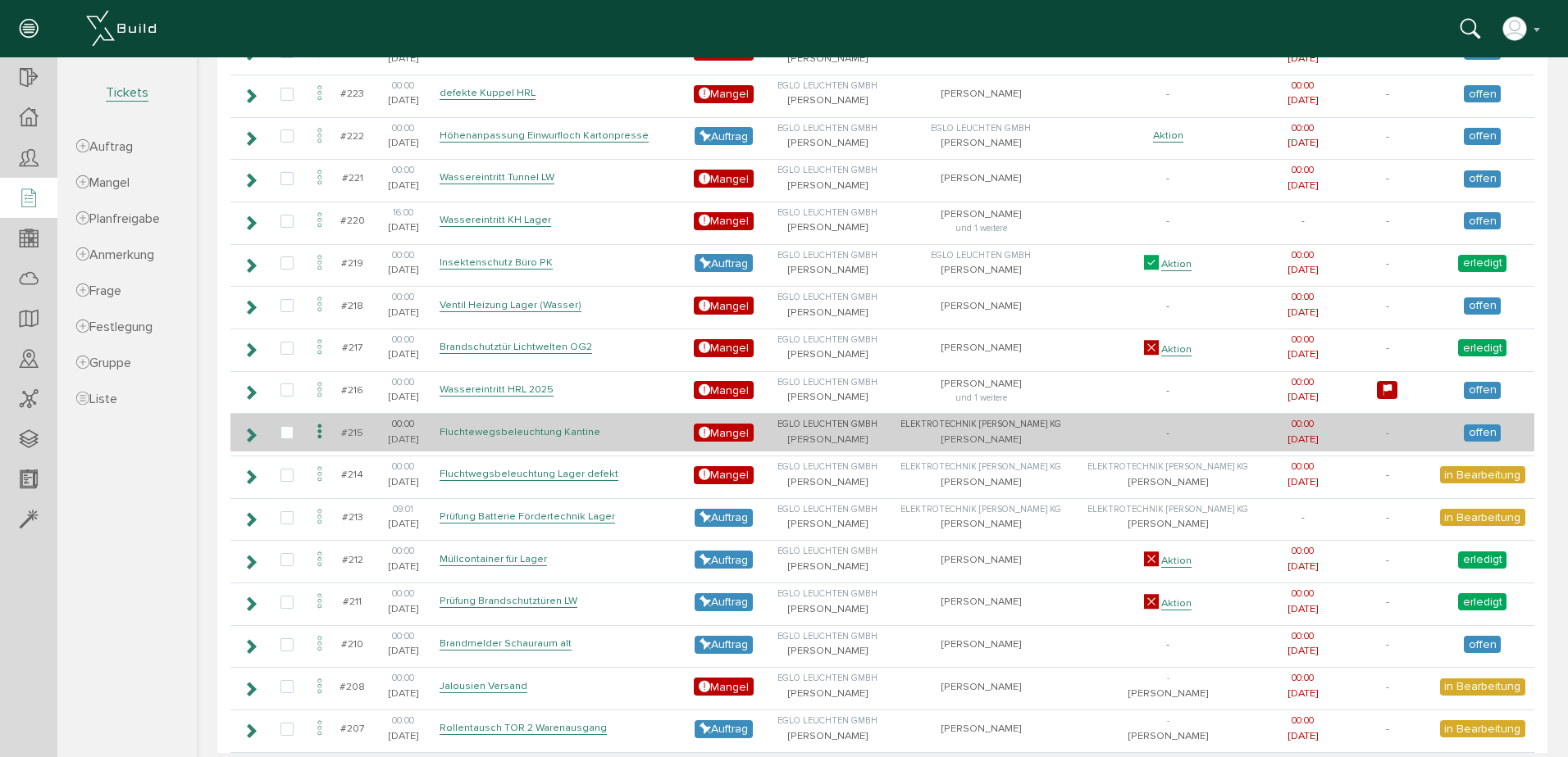
scroll to position [509, 0]
